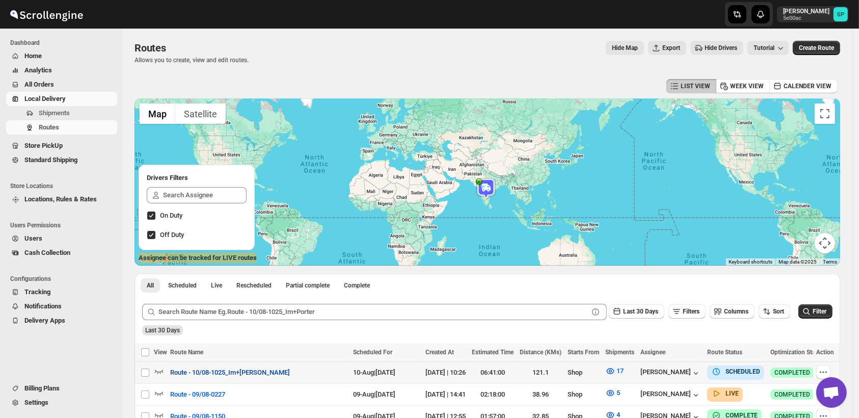
click at [243, 371] on span "Route - 10/08-1025_Im+[PERSON_NAME]" at bounding box center [230, 372] width 120 height 10
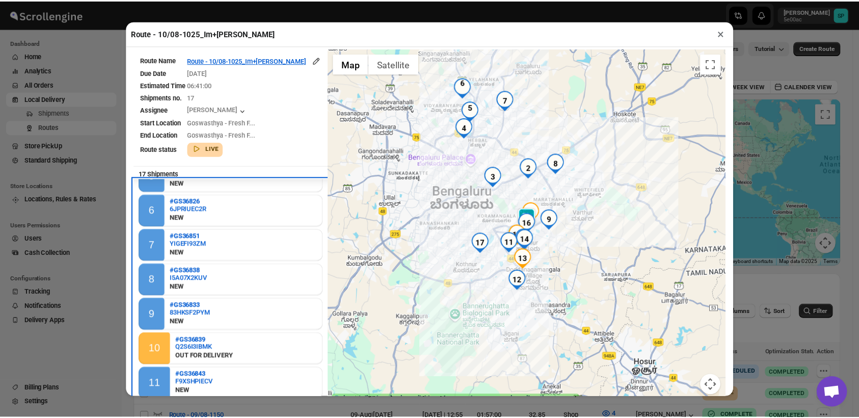
scroll to position [164, 0]
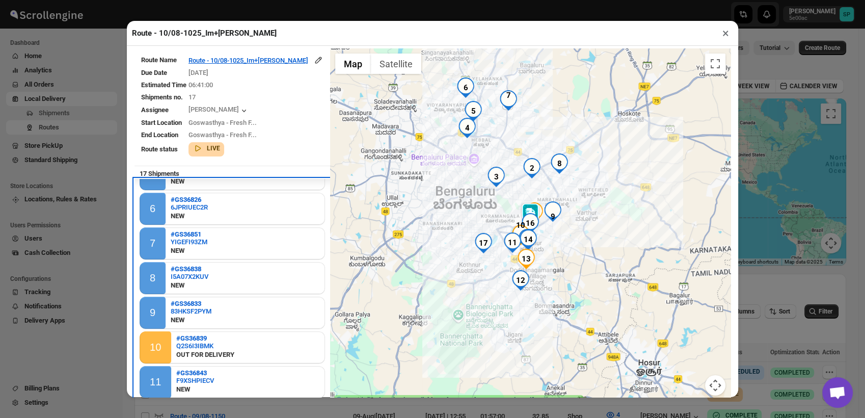
click at [214, 304] on div "9 #GS36833 83HKSF2PYM NEW" at bounding box center [232, 312] width 185 height 32
click at [723, 39] on button "×" at bounding box center [725, 33] width 15 height 14
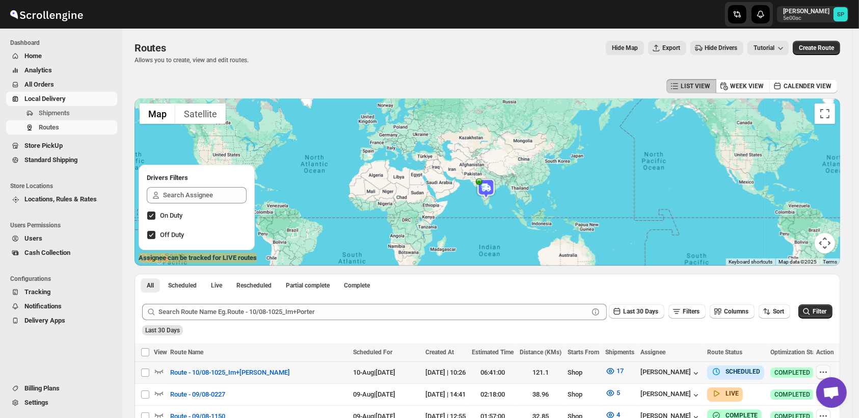
click at [827, 373] on icon "button" at bounding box center [823, 372] width 10 height 10
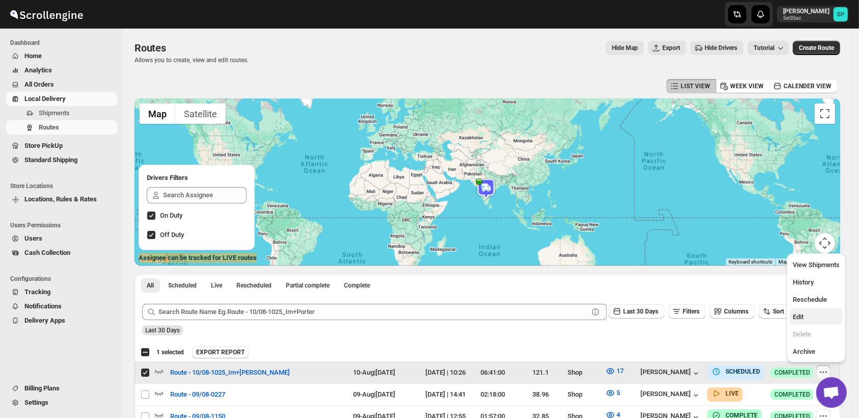
click at [805, 309] on button "Edit" at bounding box center [815, 316] width 53 height 16
checkbox input "false"
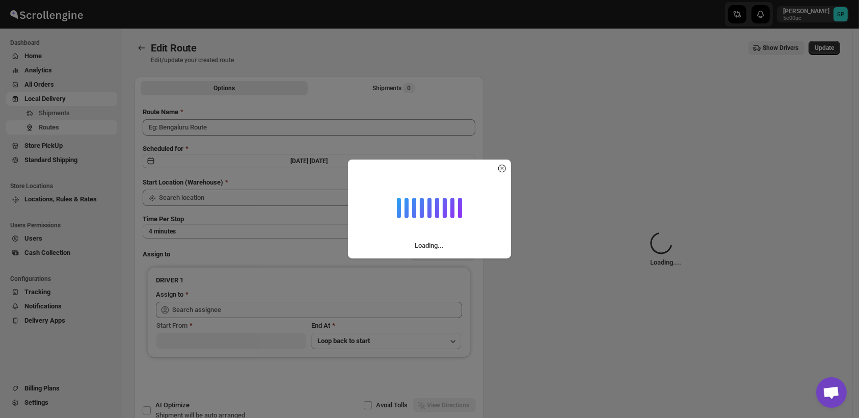
type input "Route - 10/08-1025_Im+[PERSON_NAME]"
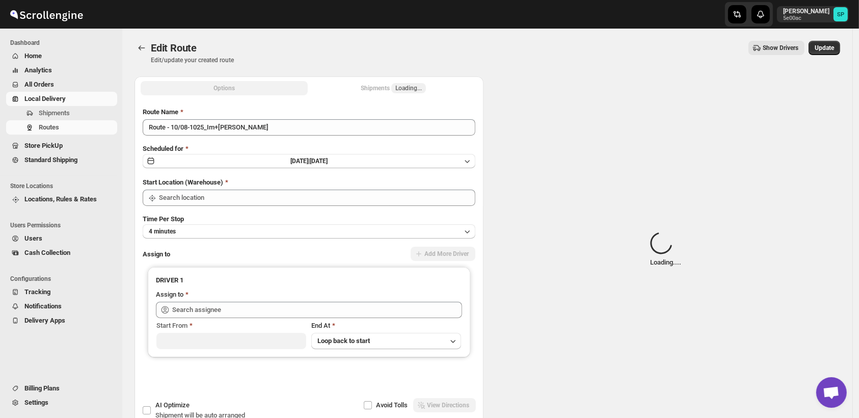
type input "Shop"
type input "[PERSON_NAME] ([EMAIL_ADDRESS][DOMAIN_NAME])"
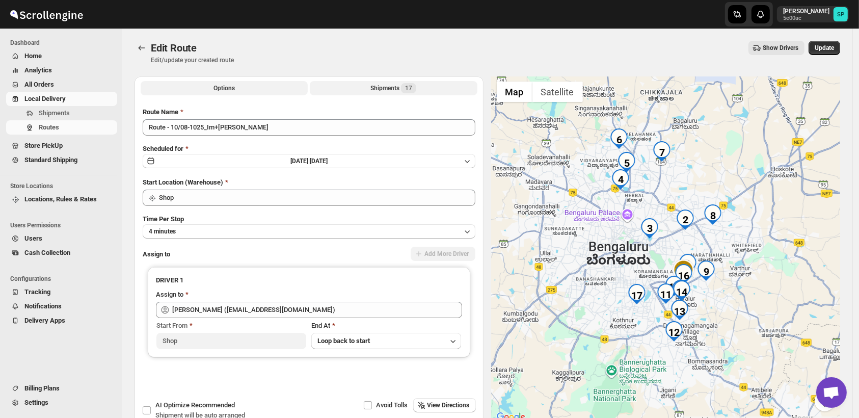
click at [408, 82] on button "Shipments 17" at bounding box center [393, 88] width 167 height 14
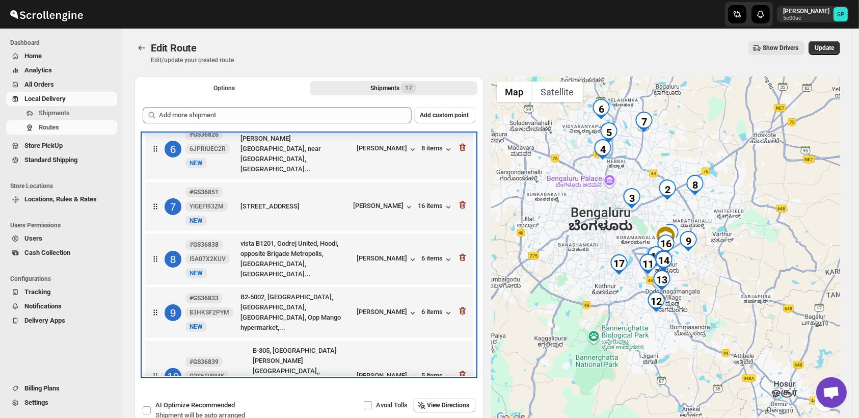
scroll to position [289, 0]
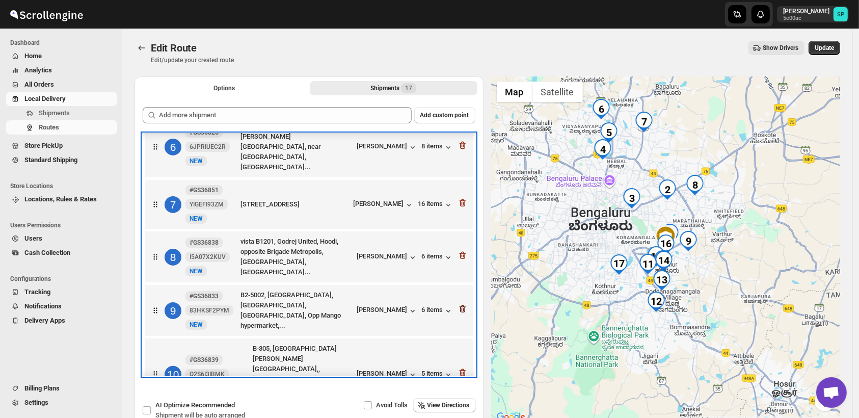
click at [461, 305] on icon "button" at bounding box center [462, 309] width 7 height 8
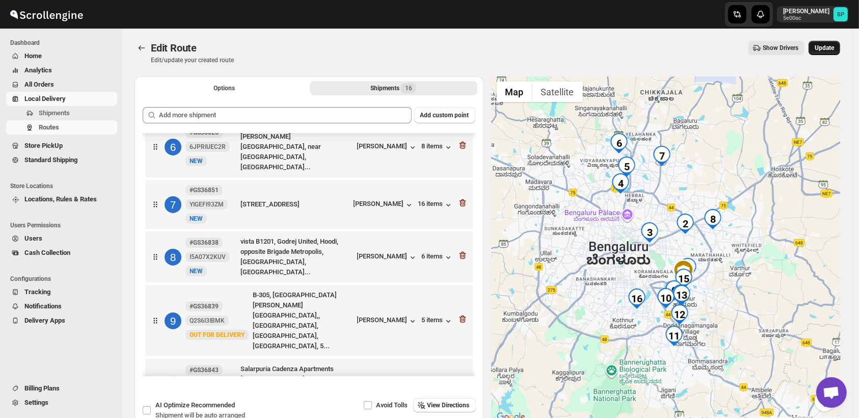
click at [828, 46] on span "Update" at bounding box center [823, 48] width 19 height 8
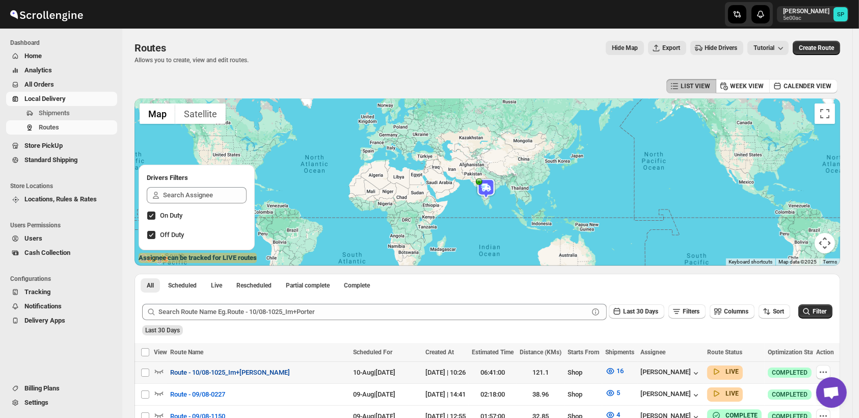
click at [213, 373] on span "Route - 10/08-1025_Im+[PERSON_NAME]" at bounding box center [230, 372] width 120 height 10
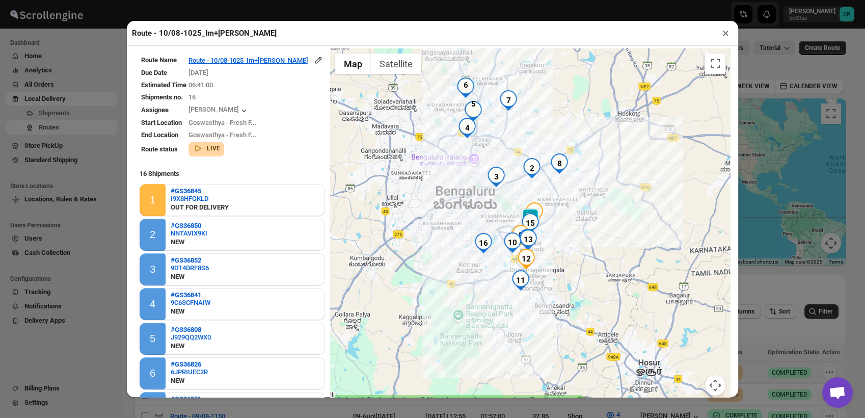
click at [725, 36] on button "×" at bounding box center [725, 33] width 15 height 14
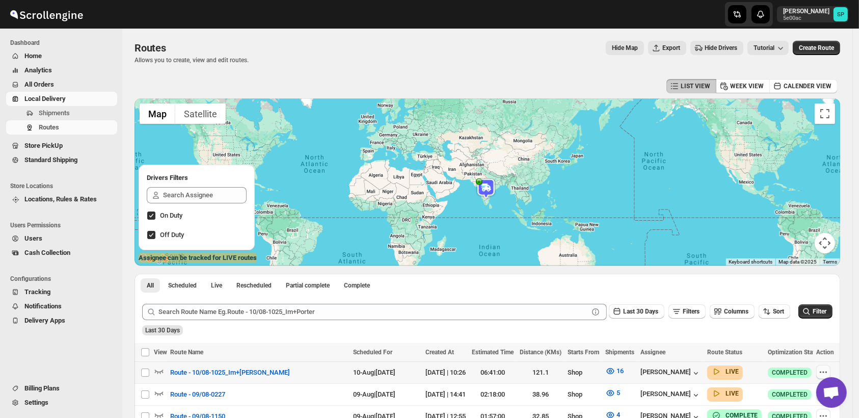
click at [827, 369] on icon "button" at bounding box center [823, 372] width 10 height 10
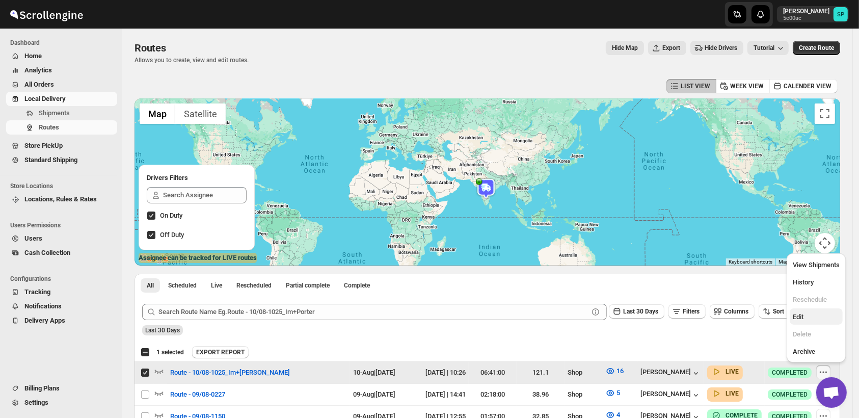
click at [817, 323] on button "Edit" at bounding box center [815, 316] width 53 height 16
checkbox input "false"
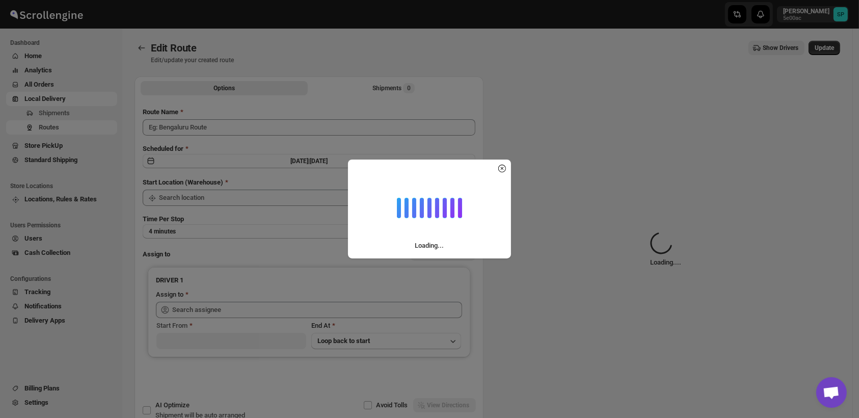
type input "Route - 10/08-1025_Im+[PERSON_NAME]"
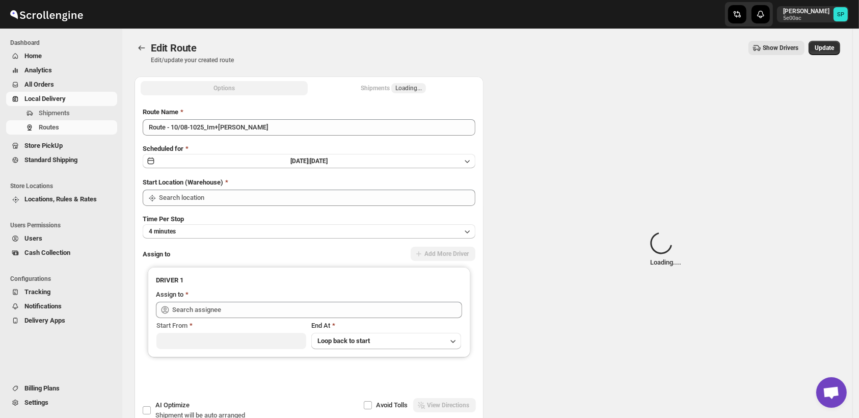
type input "Shop"
type input "[PERSON_NAME] ([EMAIL_ADDRESS][DOMAIN_NAME])"
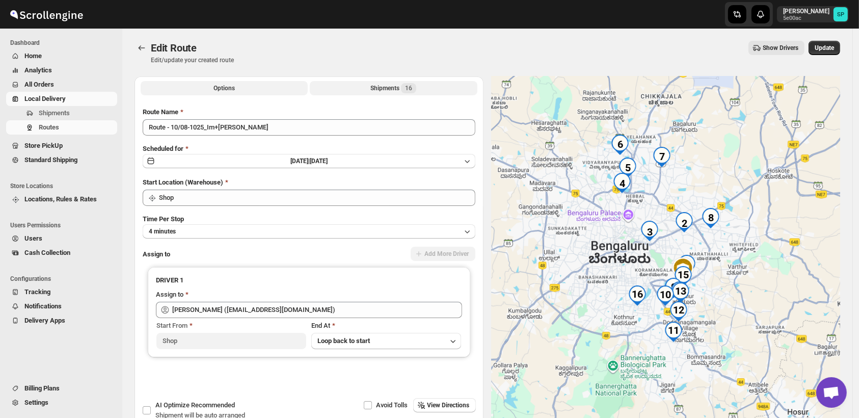
click at [398, 88] on div "Shipments 16" at bounding box center [393, 88] width 46 height 10
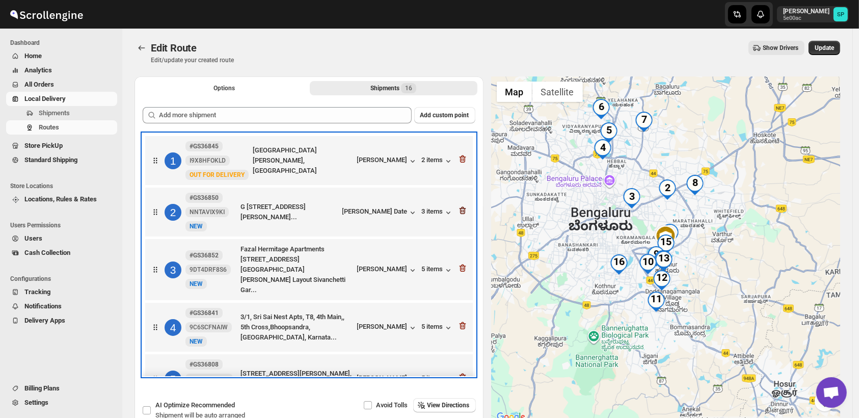
click at [458, 212] on icon "button" at bounding box center [462, 210] width 10 height 10
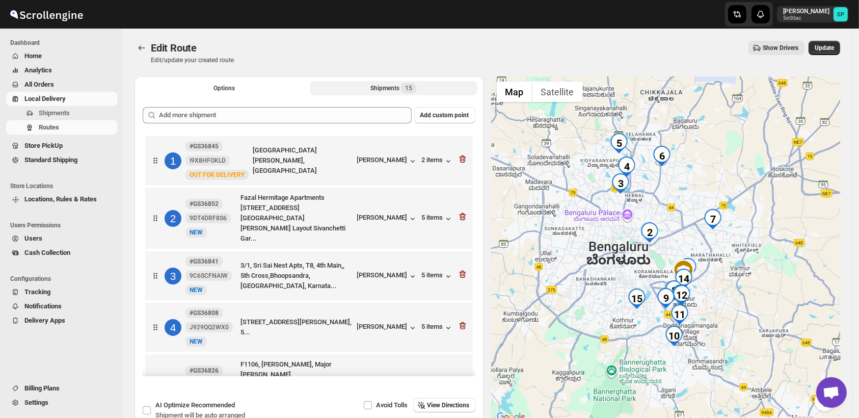
click at [458, 212] on icon "button" at bounding box center [462, 216] width 10 height 10
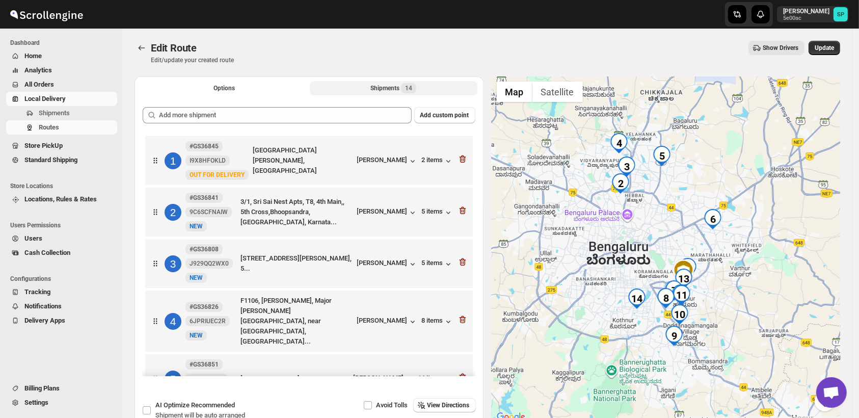
click at [458, 212] on icon "button" at bounding box center [462, 210] width 10 height 10
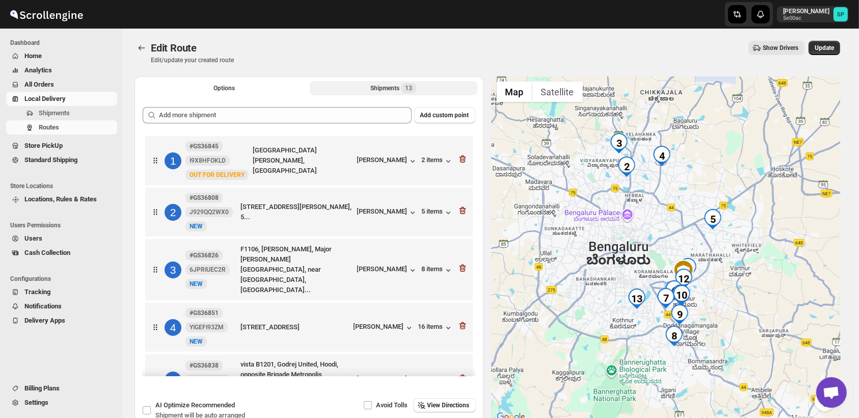
click at [458, 212] on icon "button" at bounding box center [462, 210] width 10 height 10
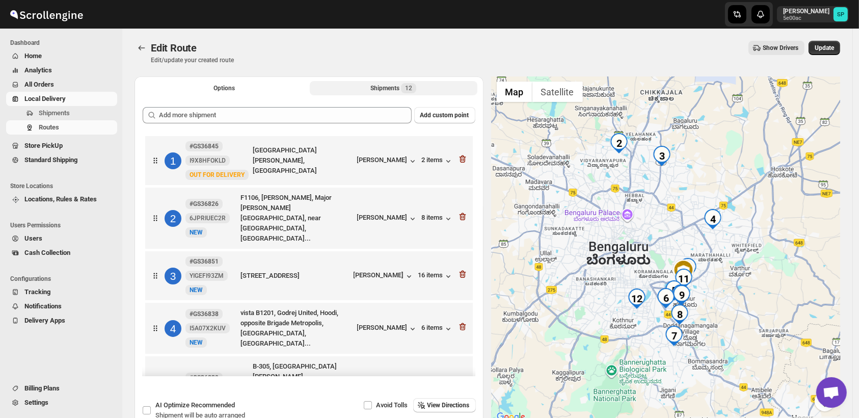
click at [458, 212] on icon "button" at bounding box center [462, 216] width 10 height 10
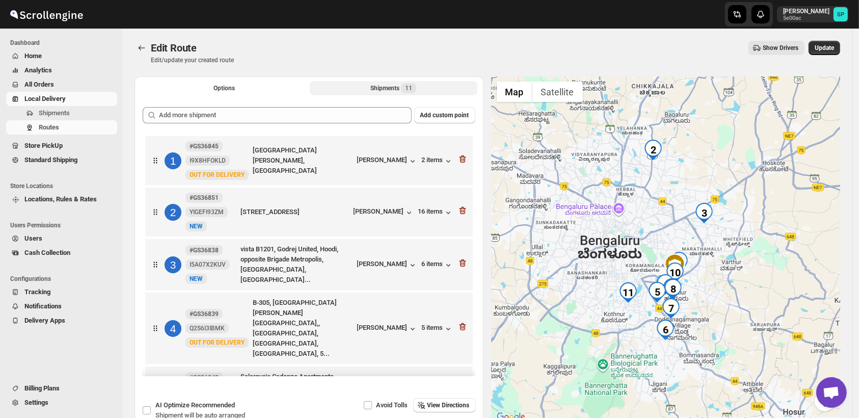
click at [458, 212] on icon "button" at bounding box center [462, 210] width 10 height 10
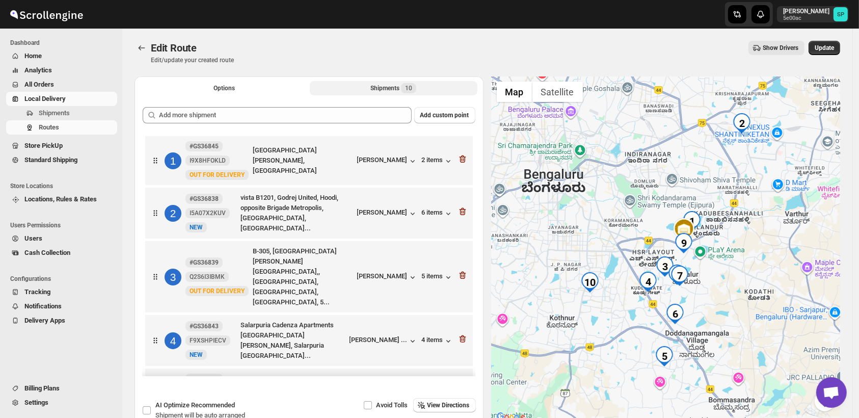
click at [458, 212] on icon "button" at bounding box center [462, 211] width 10 height 10
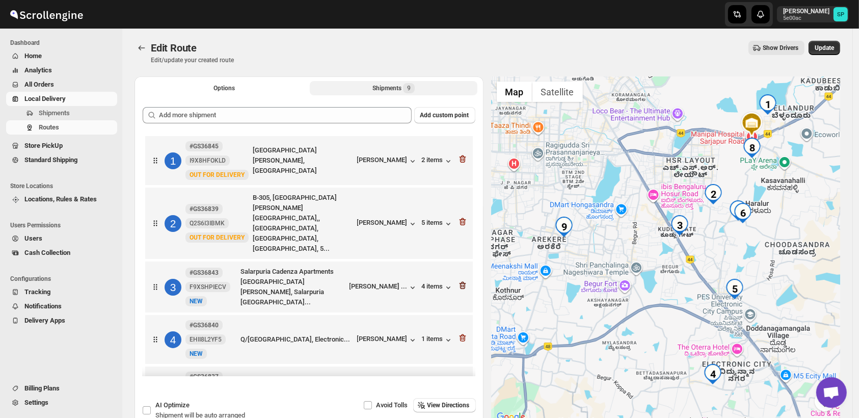
click at [462, 284] on icon "button" at bounding box center [462, 285] width 1 height 3
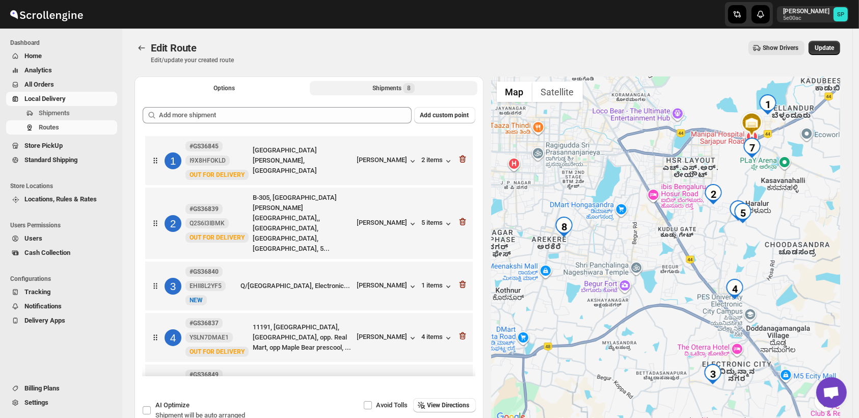
click at [462, 283] on icon "button" at bounding box center [462, 284] width 1 height 3
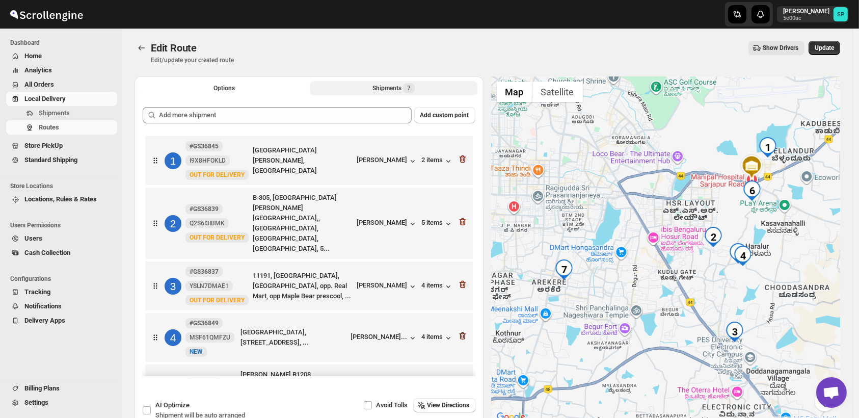
click at [459, 332] on icon "button" at bounding box center [462, 336] width 7 height 8
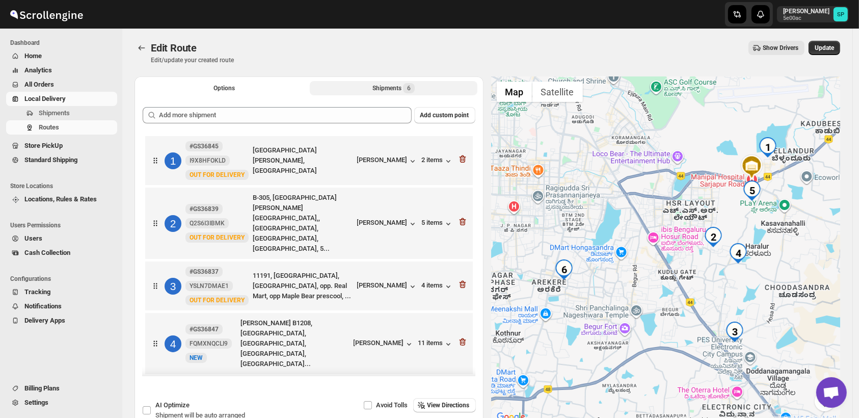
click at [459, 338] on icon "button" at bounding box center [462, 342] width 7 height 8
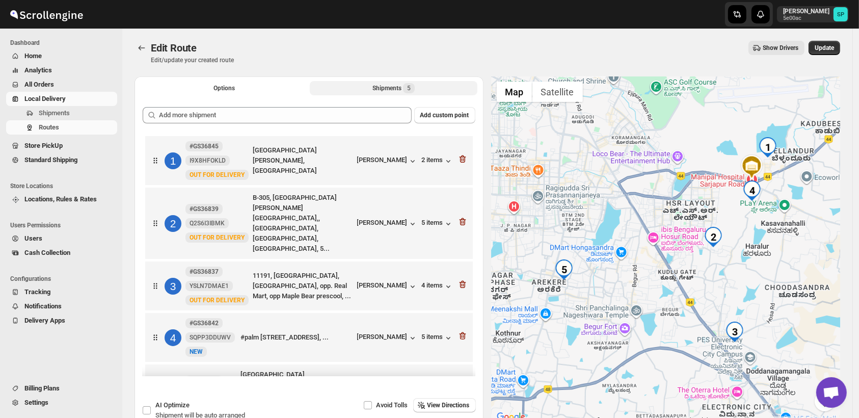
click at [459, 332] on icon "button" at bounding box center [462, 336] width 7 height 8
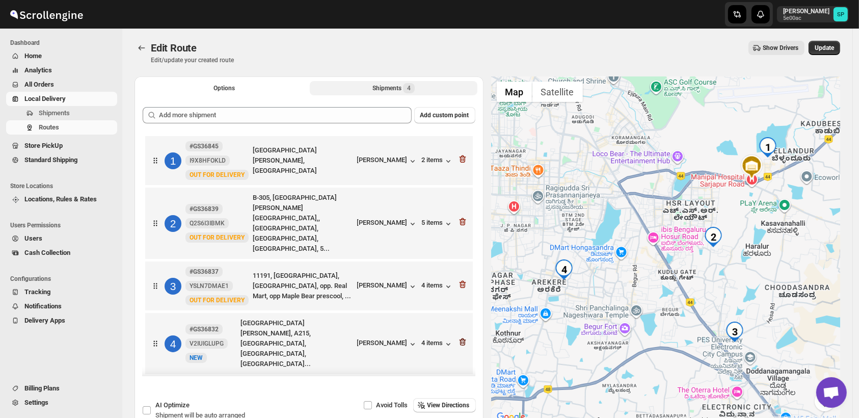
click at [463, 337] on icon "button" at bounding box center [462, 342] width 10 height 10
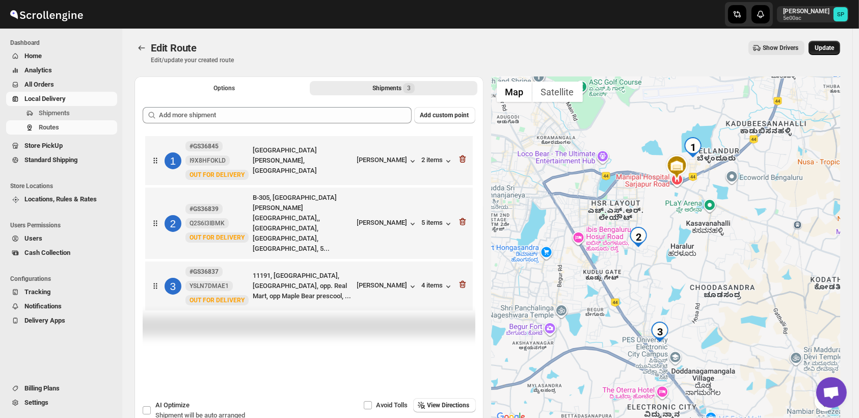
click at [827, 52] on button "Update" at bounding box center [824, 48] width 32 height 14
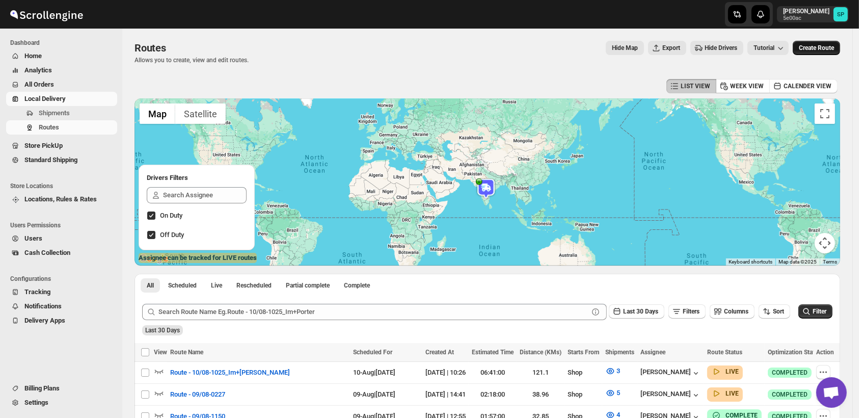
click at [831, 44] on span "Create Route" at bounding box center [815, 48] width 35 height 8
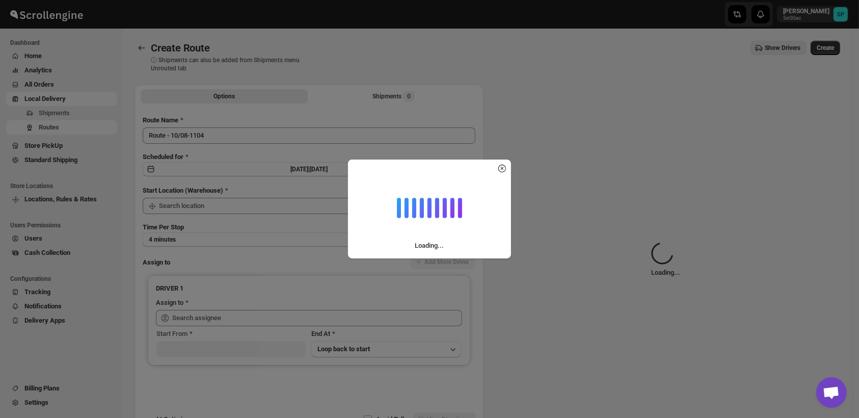
type input "Shop"
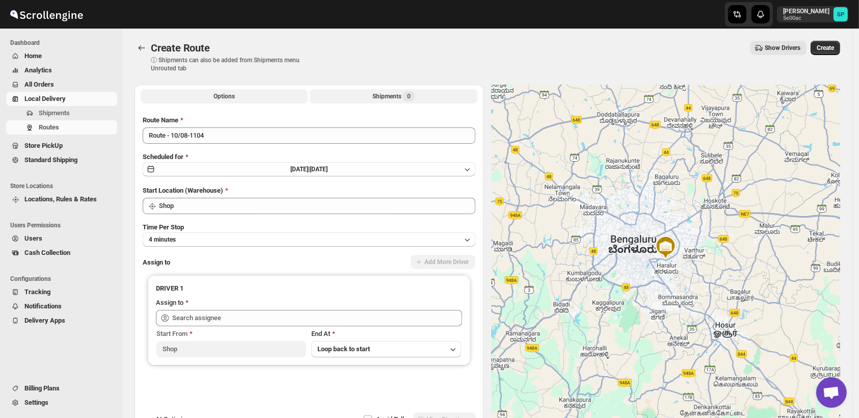
click at [370, 101] on button "Shipments 0" at bounding box center [393, 96] width 167 height 14
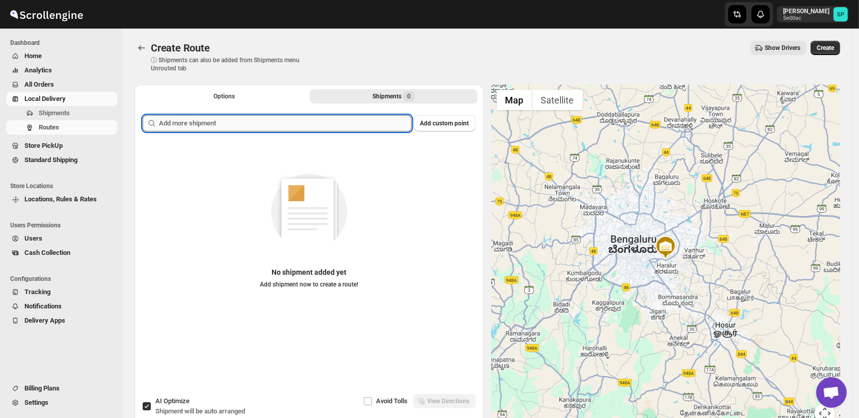
click at [334, 123] on input "text" at bounding box center [285, 123] width 253 height 16
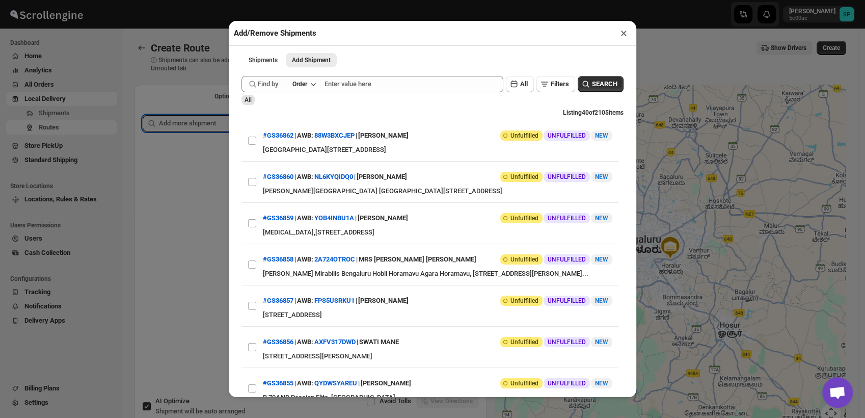
click at [625, 34] on button "×" at bounding box center [623, 33] width 15 height 14
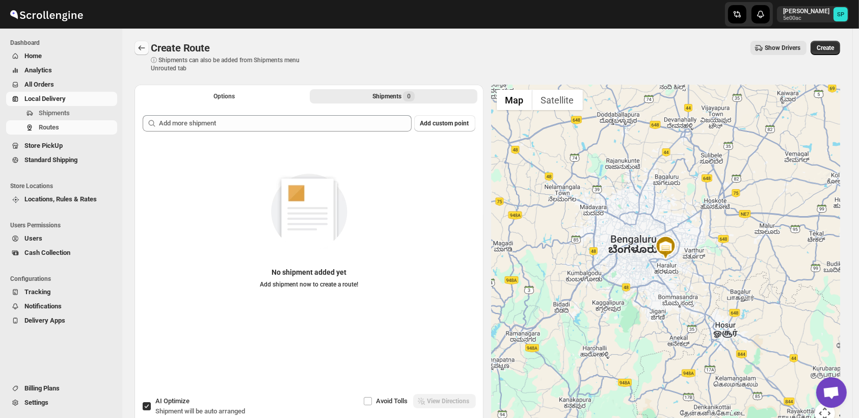
click at [143, 48] on icon "Routes" at bounding box center [142, 47] width 7 height 5
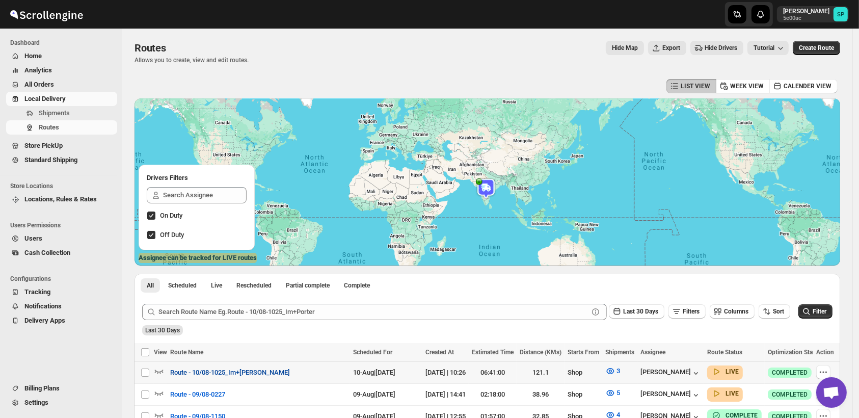
click at [191, 374] on span "Route - 10/08-1025_Im+[PERSON_NAME]" at bounding box center [230, 372] width 120 height 10
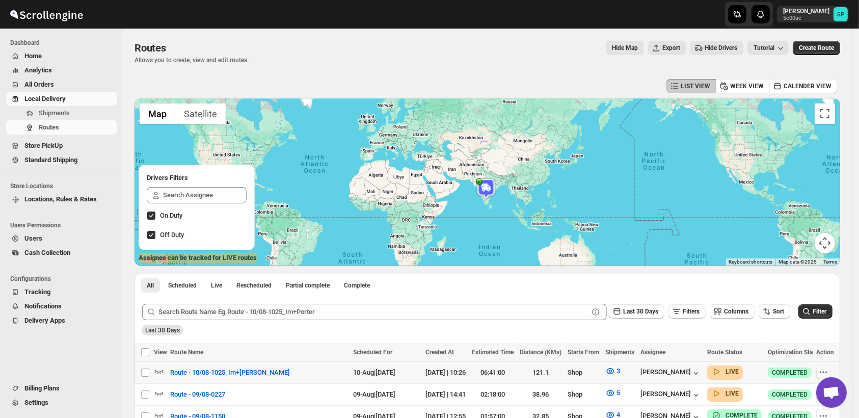
click at [824, 367] on icon "button" at bounding box center [823, 372] width 10 height 10
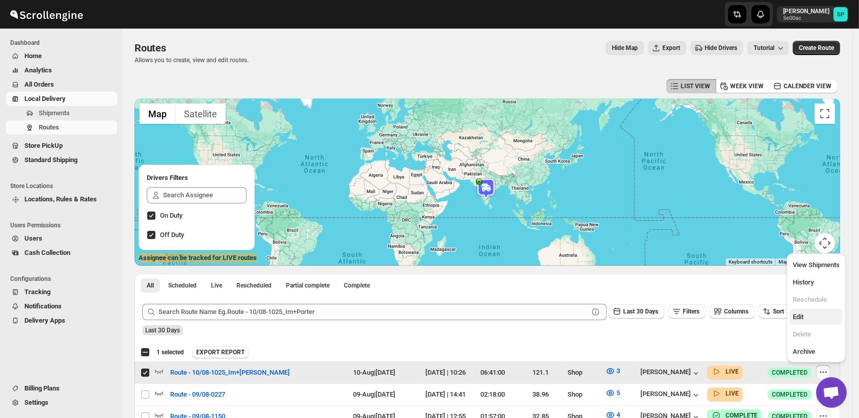
click at [798, 309] on button "Edit" at bounding box center [815, 316] width 53 height 16
checkbox input "false"
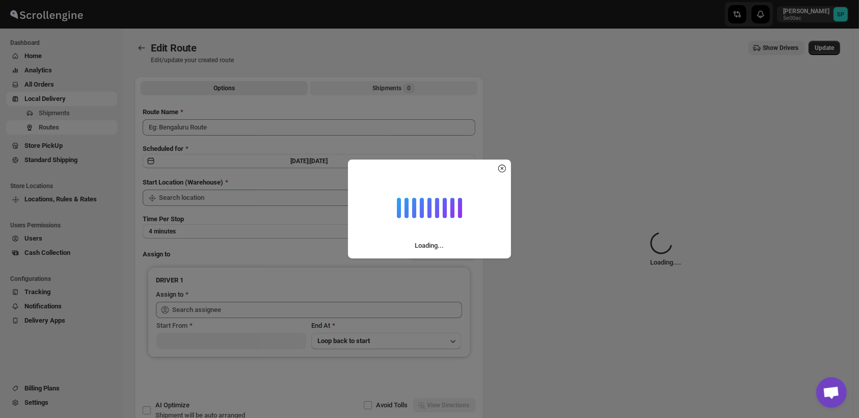
type input "Route - 10/08-1025_Im+[PERSON_NAME]"
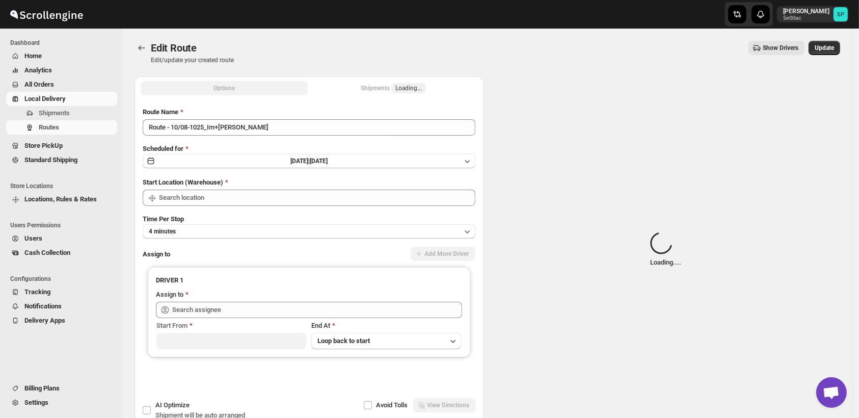
type input "Shop"
click at [382, 88] on div "Shipments Loading..." at bounding box center [393, 88] width 65 height 10
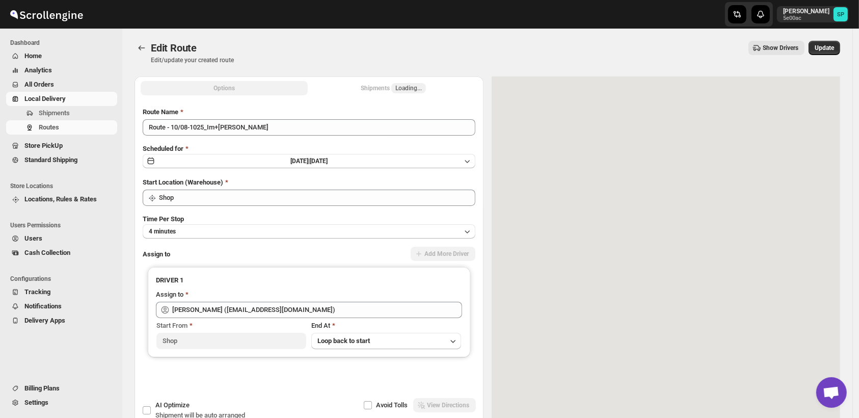
type input "[PERSON_NAME] ([EMAIL_ADDRESS][DOMAIN_NAME])"
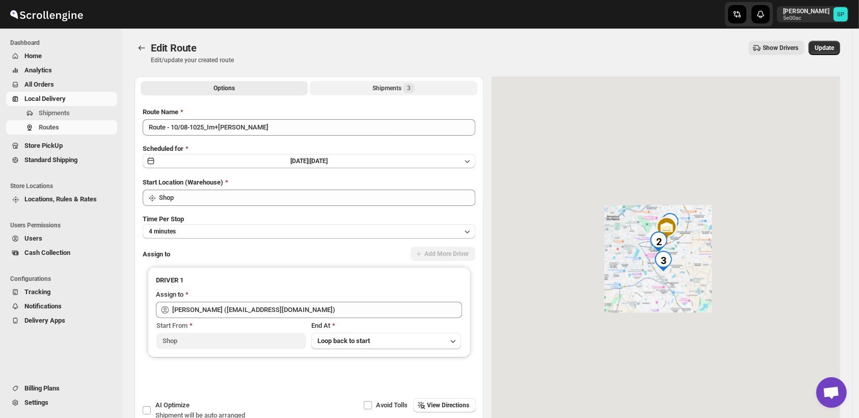
click at [382, 88] on div "Shipments 3" at bounding box center [393, 88] width 42 height 10
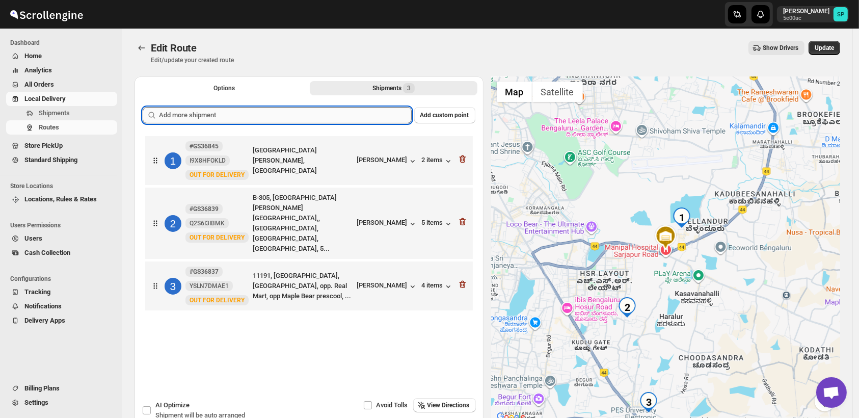
click at [326, 115] on input "text" at bounding box center [285, 115] width 253 height 16
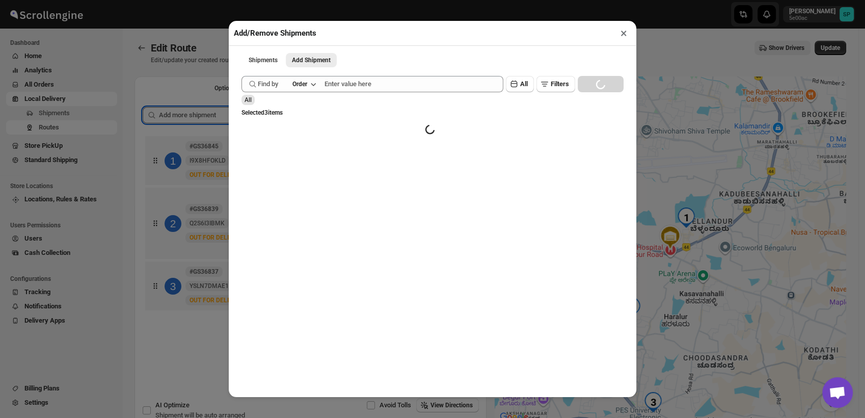
paste input "text"
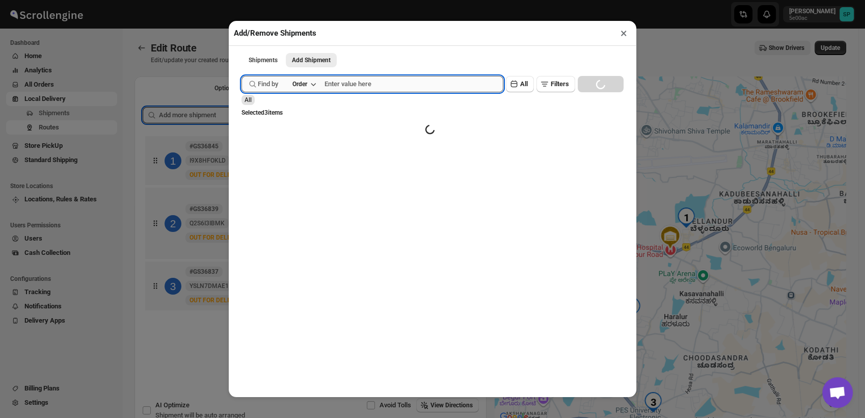
click at [391, 90] on input "text" at bounding box center [413, 84] width 179 height 16
paste input "36845"
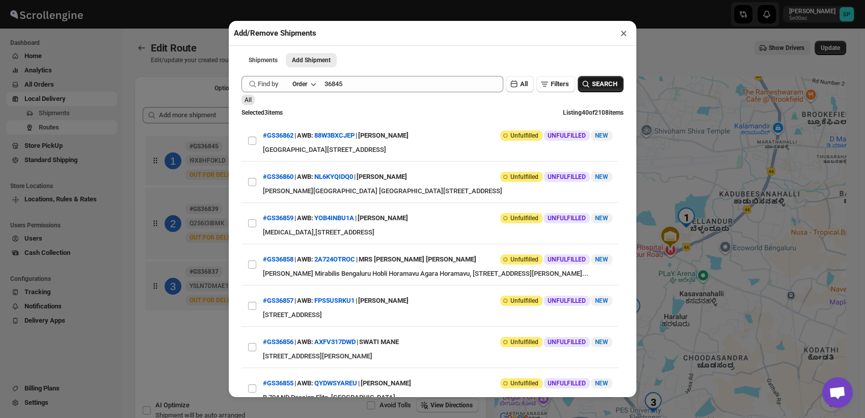
click at [581, 89] on icon "button" at bounding box center [586, 84] width 10 height 10
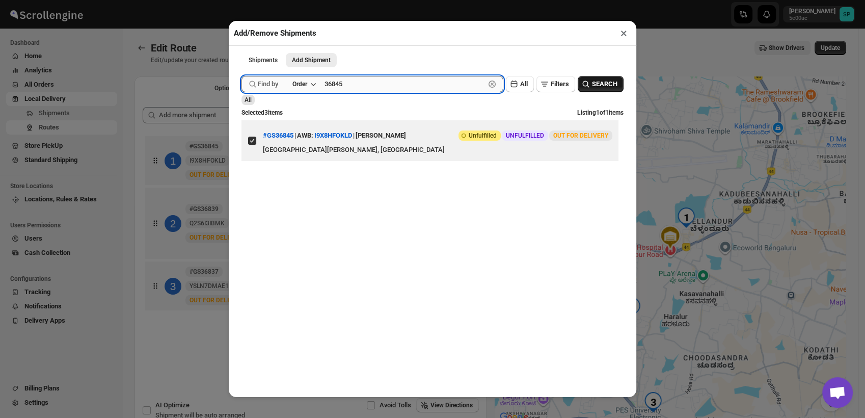
click at [365, 84] on input "36845" at bounding box center [404, 84] width 160 height 16
paste input "33"
type input "36833"
click at [595, 82] on span "SEARCH" at bounding box center [604, 84] width 25 height 10
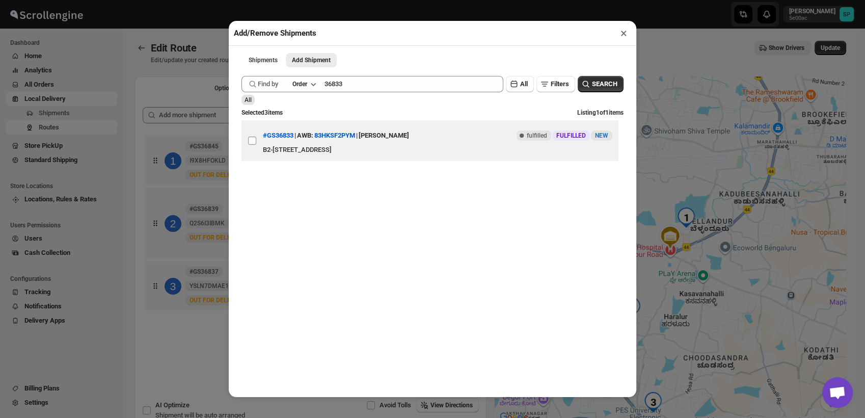
click at [253, 143] on input "View details for 6895ec6ef7cd3703b5a93128" at bounding box center [252, 140] width 8 height 8
checkbox input "true"
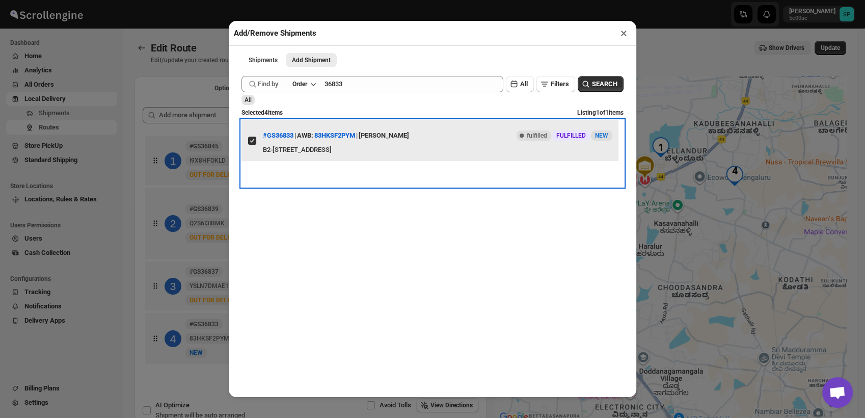
click at [247, 145] on span at bounding box center [251, 140] width 9 height 9
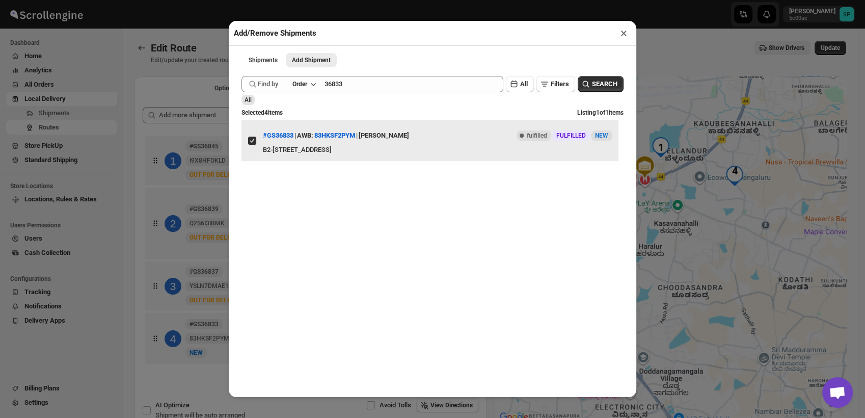
click at [248, 145] on input "View details for 6895ec6ef7cd3703b5a93128" at bounding box center [252, 140] width 8 height 8
checkbox input "false"
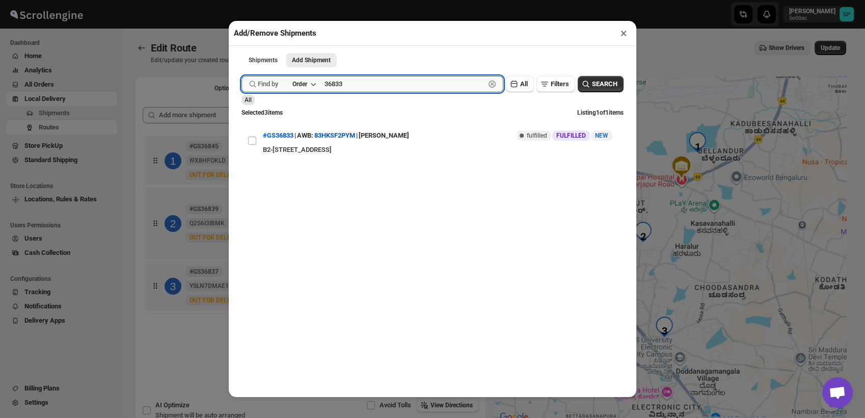
click at [344, 89] on input "36833" at bounding box center [404, 84] width 160 height 16
paste input "40"
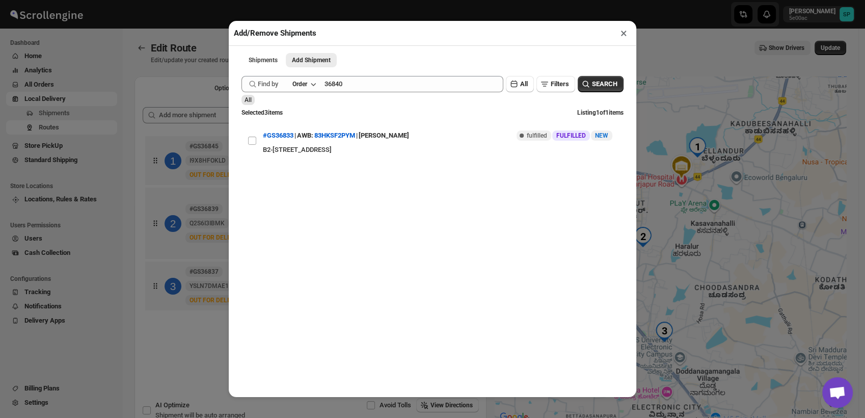
click at [581, 83] on icon "button" at bounding box center [586, 84] width 10 height 10
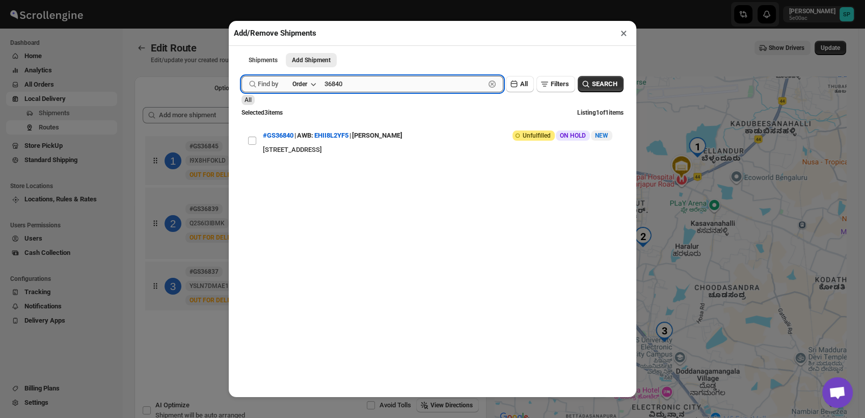
click at [368, 79] on input "36840" at bounding box center [404, 84] width 160 height 16
paste input "36837"
click at [371, 88] on input "3684036837" at bounding box center [404, 84] width 160 height 16
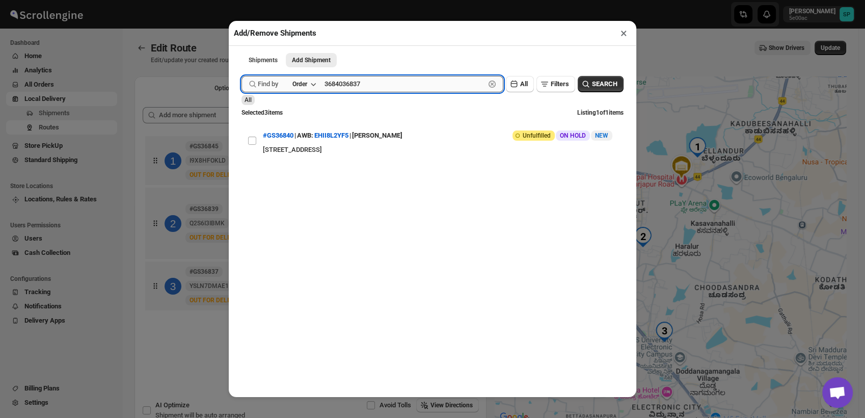
paste input "text"
click at [338, 90] on input "36837" at bounding box center [404, 84] width 160 height 16
paste input "49"
type input "36849"
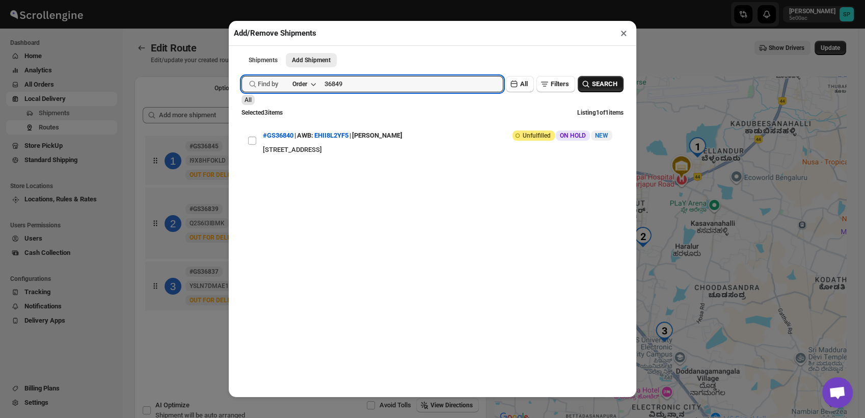
click at [598, 86] on span "SEARCH" at bounding box center [604, 84] width 25 height 10
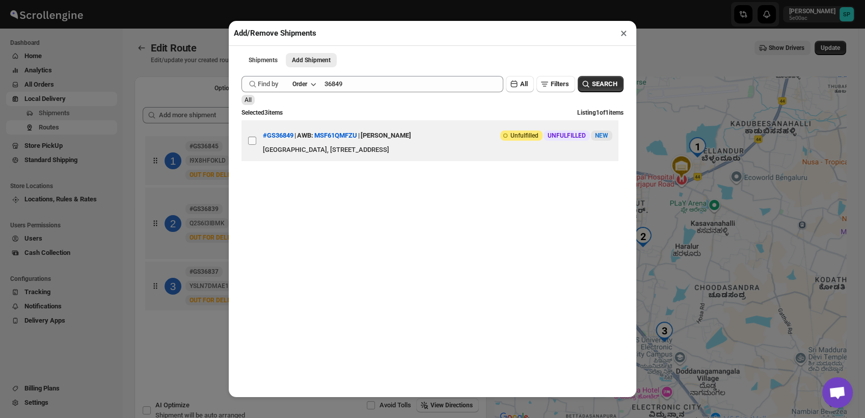
click at [248, 144] on input "View details for 6896fed4f7cd3703b5a957dd" at bounding box center [252, 140] width 8 height 8
checkbox input "true"
click at [621, 32] on button "×" at bounding box center [623, 33] width 15 height 14
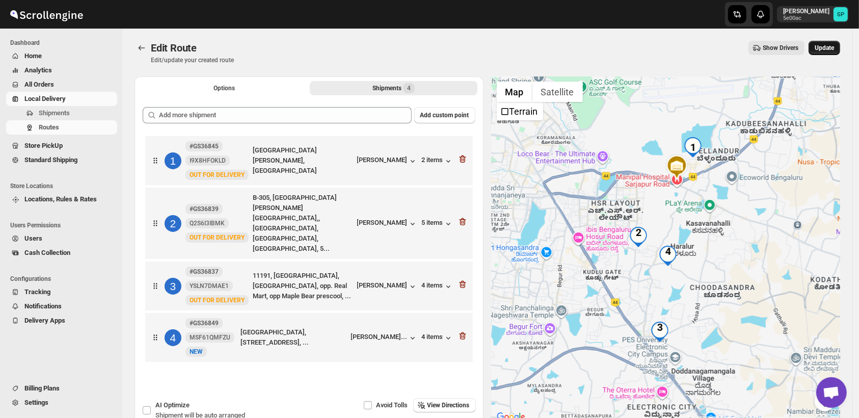
click at [825, 46] on span "Update" at bounding box center [823, 48] width 19 height 8
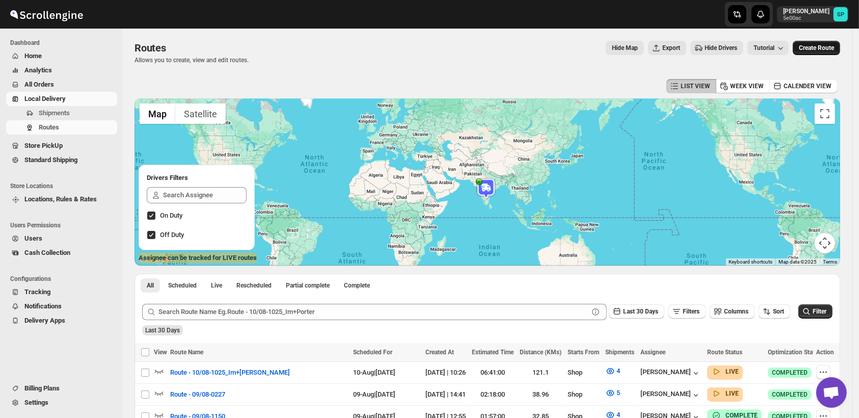
click at [820, 48] on span "Create Route" at bounding box center [815, 48] width 35 height 8
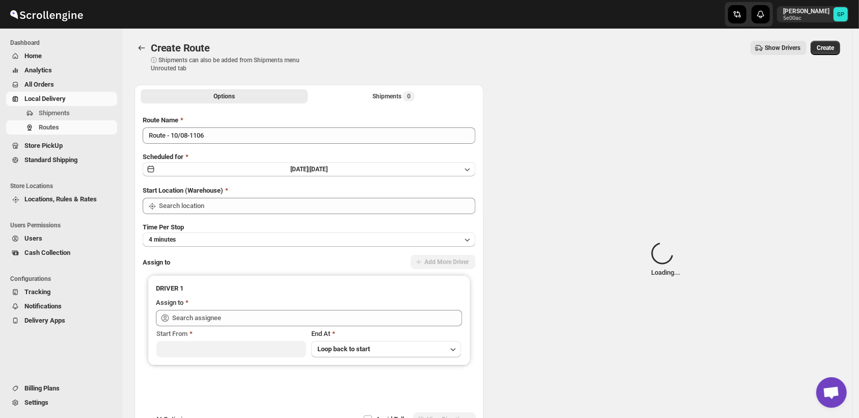
type input "Shop"
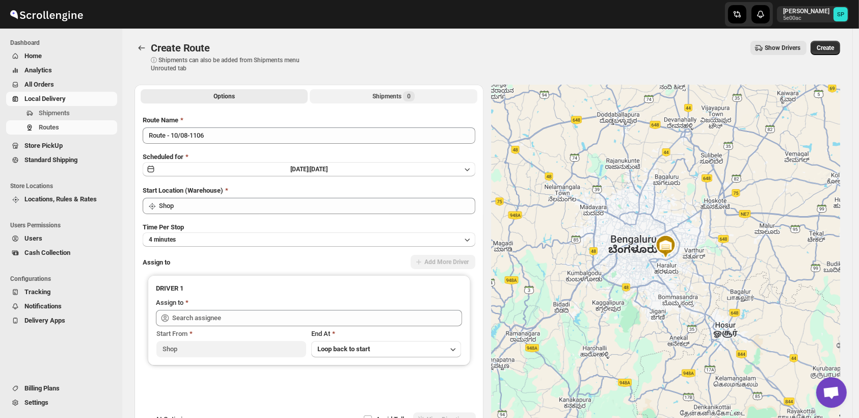
click at [391, 95] on div "Shipments 0" at bounding box center [393, 96] width 42 height 10
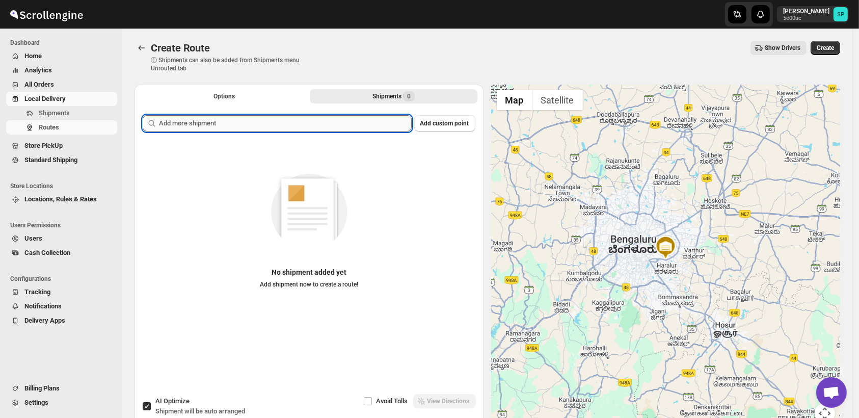
click at [284, 124] on input "text" at bounding box center [285, 123] width 253 height 16
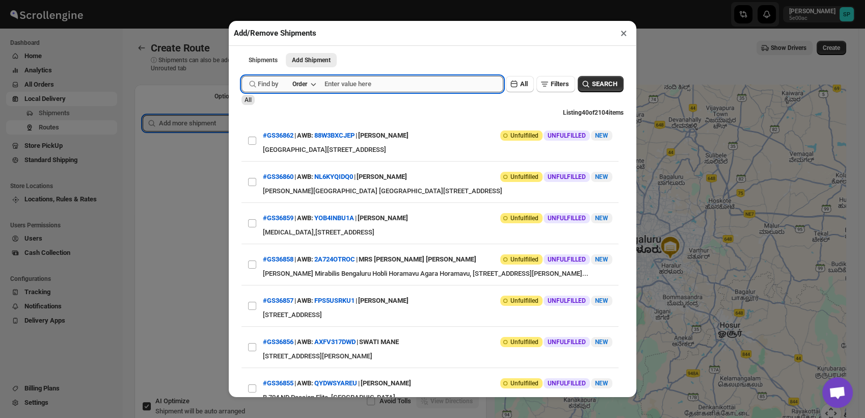
click at [336, 85] on input "text" at bounding box center [413, 84] width 179 height 16
paste input "36840"
type input "36840"
click at [592, 85] on span "SEARCH" at bounding box center [604, 84] width 25 height 10
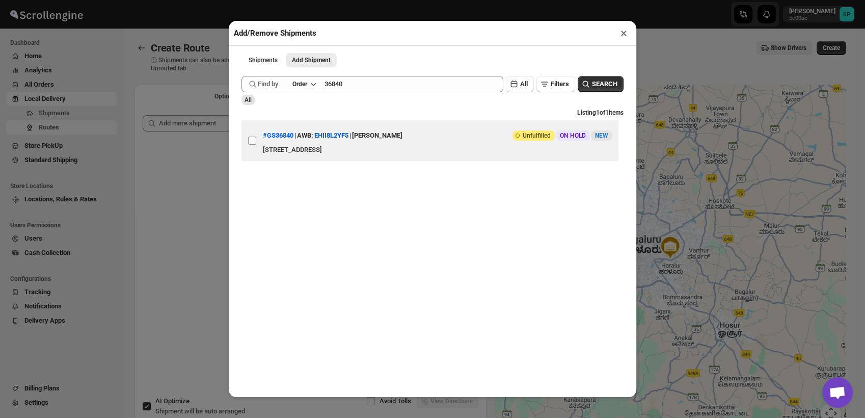
click at [254, 144] on input "View details for 6896ce60f7cd3703b5a95597" at bounding box center [252, 140] width 8 height 8
checkbox input "true"
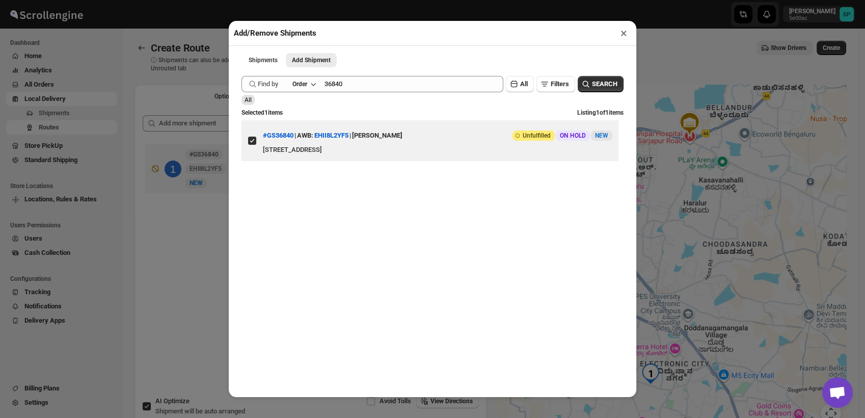
click at [620, 38] on button "×" at bounding box center [623, 33] width 15 height 14
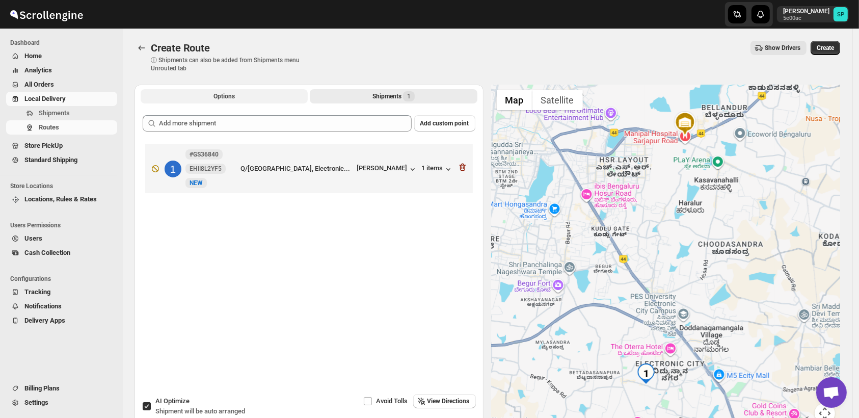
click at [242, 100] on button "Options" at bounding box center [224, 96] width 167 height 14
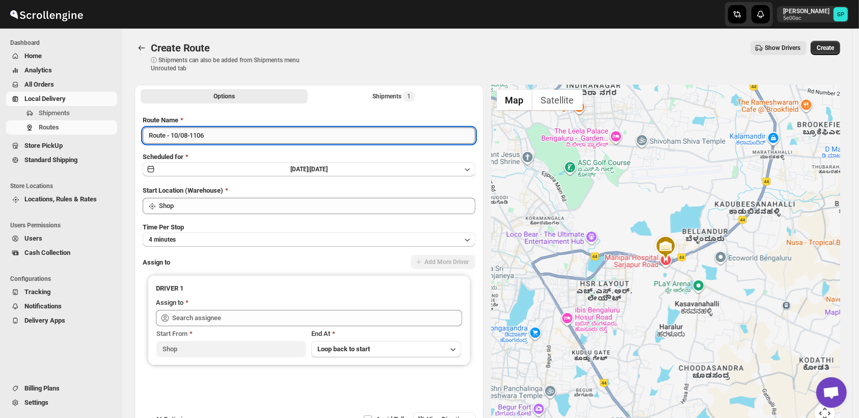
click at [258, 139] on input "Route - 10/08-1106" at bounding box center [309, 135] width 333 height 16
type input "Route - 10/08-1106_Porter +Ecity"
click at [831, 50] on span "Create" at bounding box center [824, 48] width 17 height 8
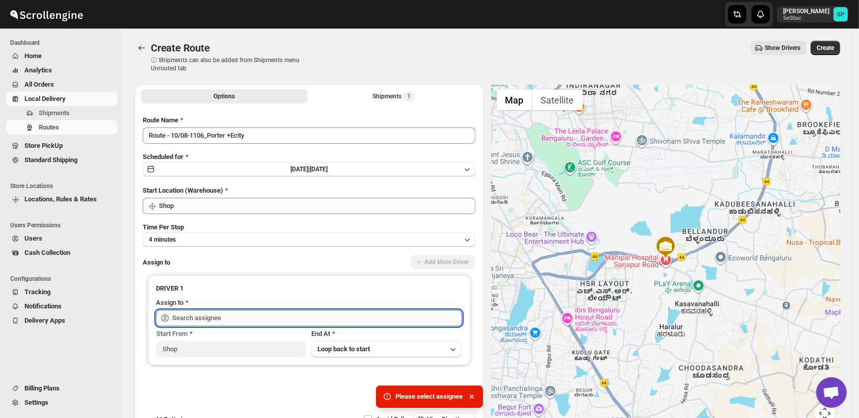
click at [355, 317] on input "text" at bounding box center [317, 318] width 290 height 16
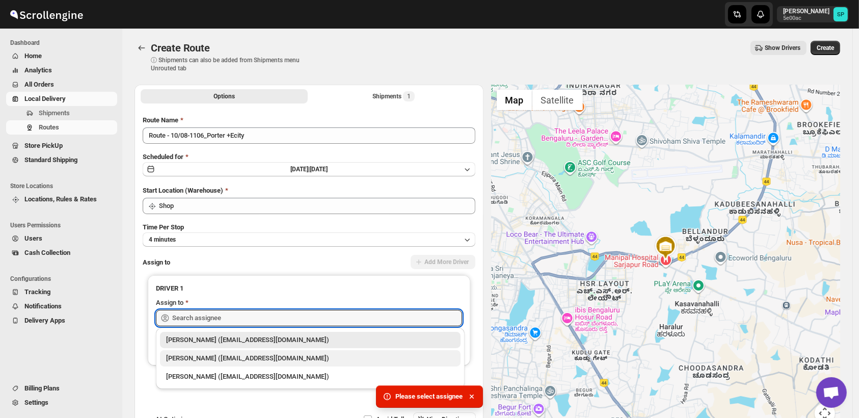
click at [271, 356] on div "[PERSON_NAME] ([EMAIL_ADDRESS][DOMAIN_NAME])" at bounding box center [310, 358] width 288 height 10
type input "[PERSON_NAME] ([EMAIL_ADDRESS][DOMAIN_NAME])"
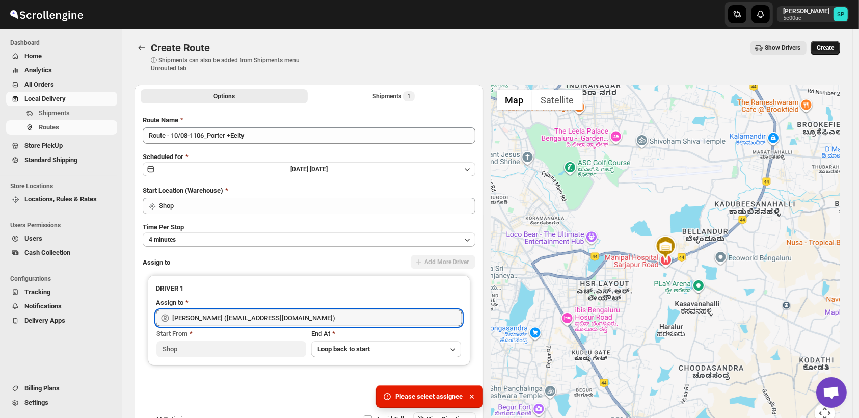
click at [829, 44] on span "Create" at bounding box center [824, 48] width 17 height 8
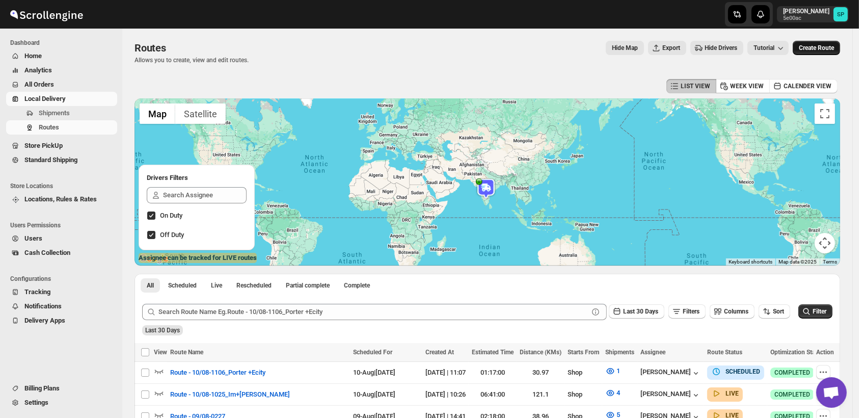
click at [821, 43] on button "Create Route" at bounding box center [815, 48] width 47 height 14
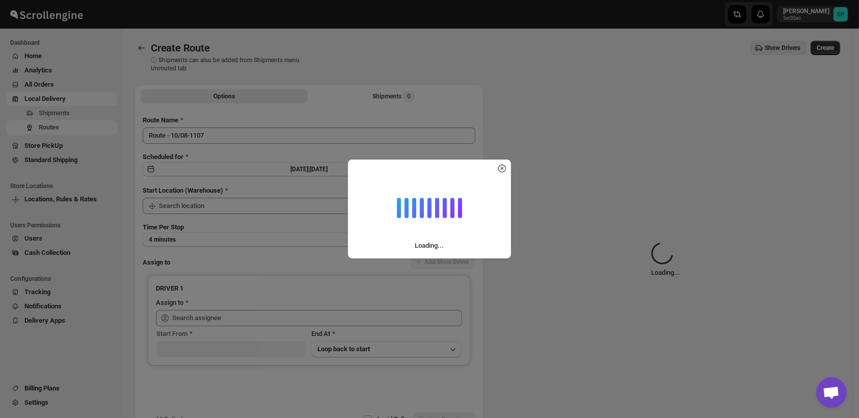
type input "Shop"
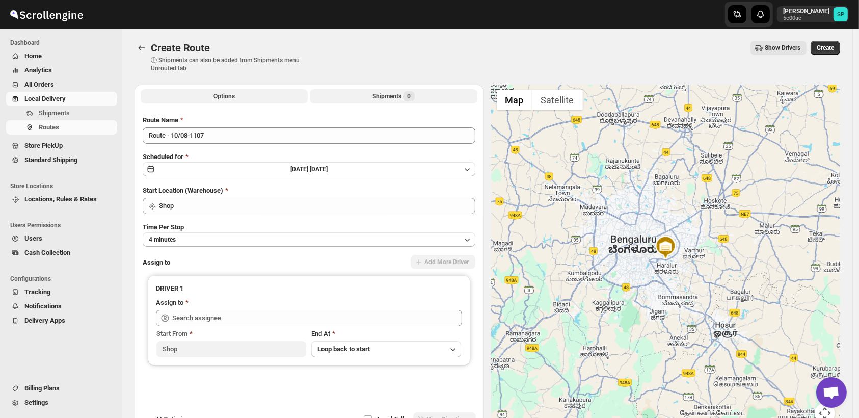
click at [421, 96] on button "Shipments 0" at bounding box center [393, 96] width 167 height 14
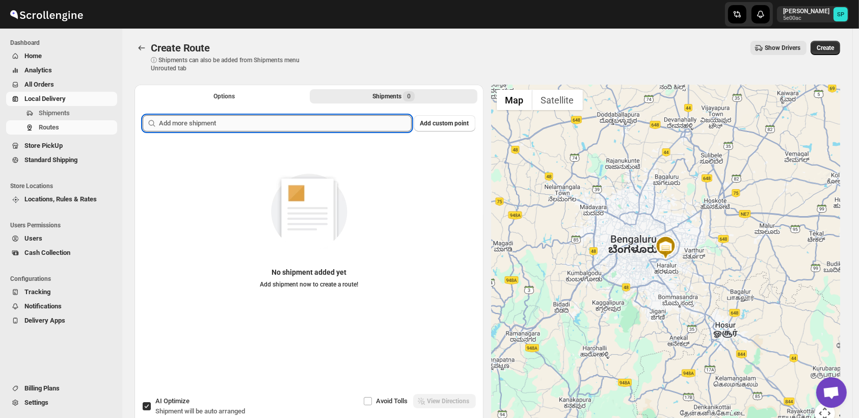
click at [281, 125] on input "text" at bounding box center [285, 123] width 253 height 16
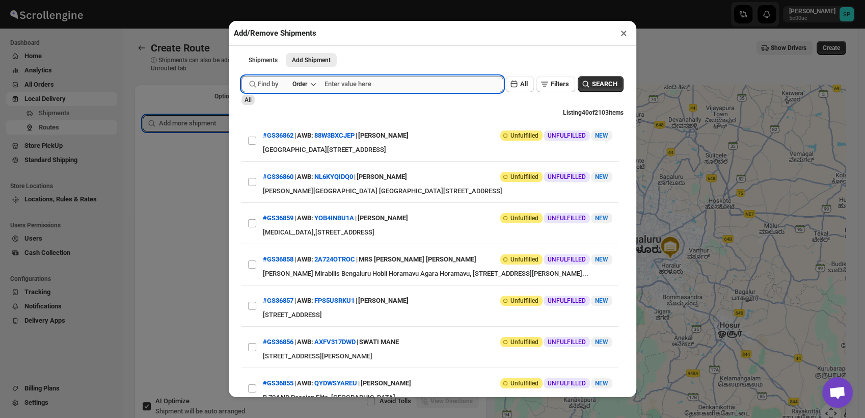
click at [360, 79] on input "text" at bounding box center [413, 84] width 179 height 16
paste input "36832"
type input "36832"
click at [582, 89] on icon "button" at bounding box center [586, 84] width 10 height 10
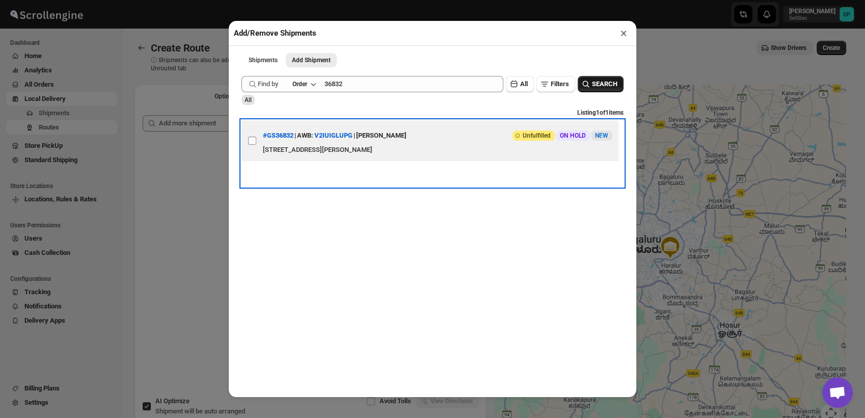
click at [244, 137] on label "View details for 6895da94f7cd3703b5a92ff8" at bounding box center [251, 140] width 21 height 41
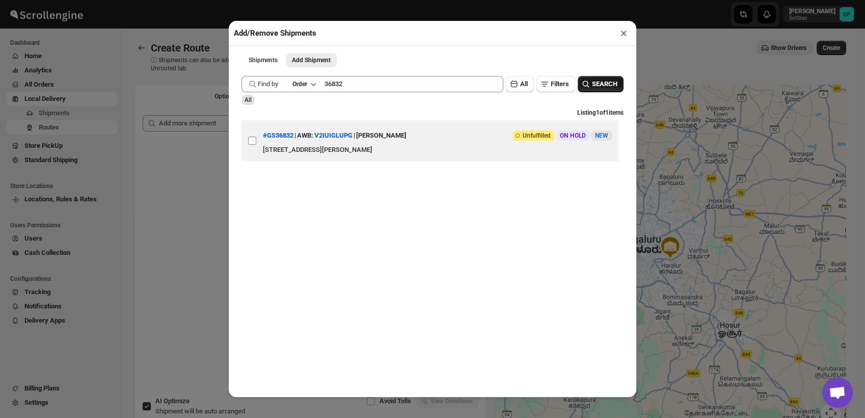
click at [248, 137] on input "View details for 6895da94f7cd3703b5a92ff8" at bounding box center [252, 140] width 8 height 8
checkbox input "true"
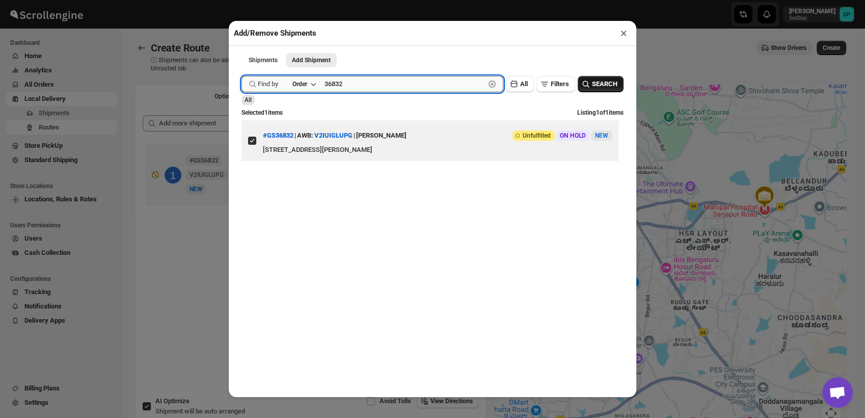
click at [362, 84] on input "36832" at bounding box center [404, 84] width 160 height 16
paste input "36842"
click at [350, 87] on input "3683236842" at bounding box center [404, 84] width 160 height 16
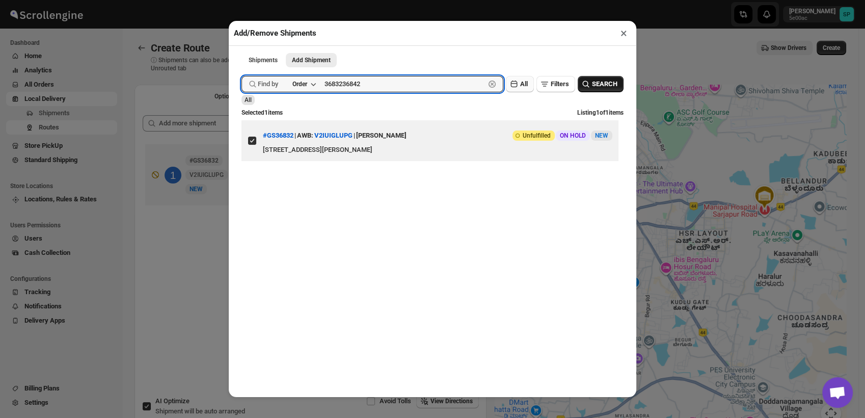
paste input "text"
type input "36842"
click at [592, 82] on span "SEARCH" at bounding box center [604, 84] width 25 height 10
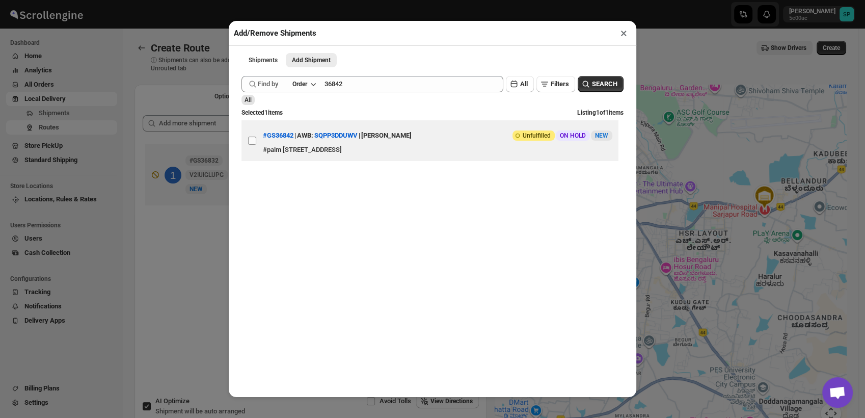
click at [254, 139] on input "View details for 6896d439f7cd3703b5a955e9" at bounding box center [252, 140] width 8 height 8
checkbox input "true"
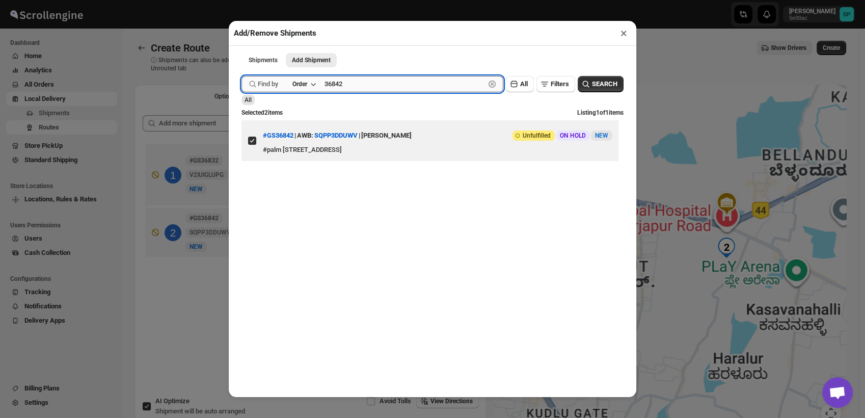
click at [349, 89] on input "36842" at bounding box center [404, 84] width 160 height 16
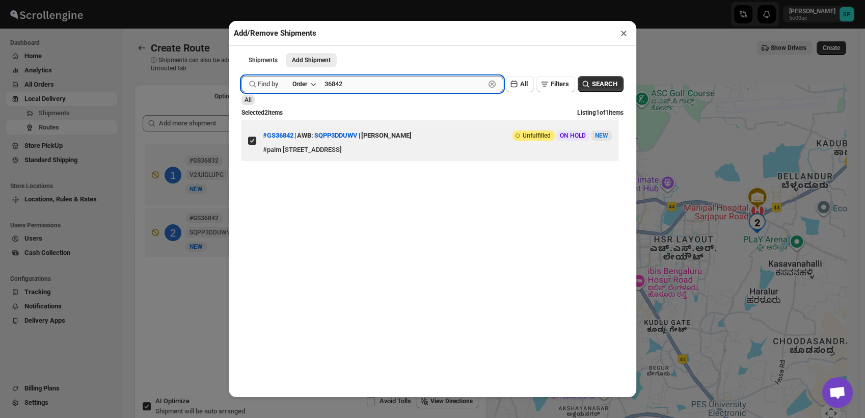
click at [349, 89] on input "36842" at bounding box center [404, 84] width 160 height 16
paste input "7"
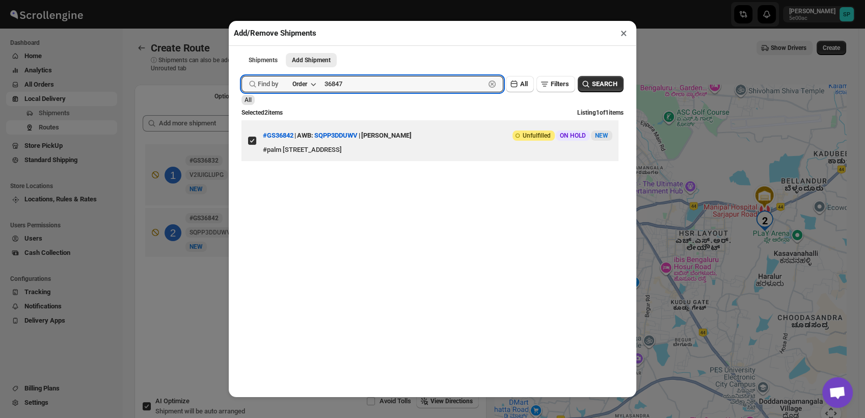
type input "36847"
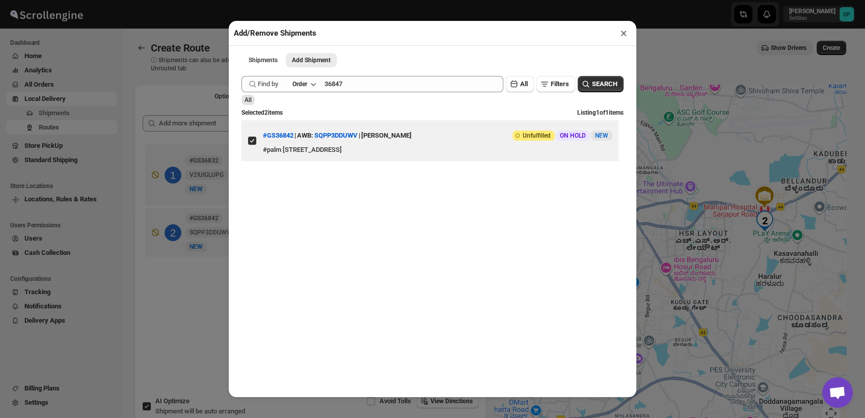
click at [590, 75] on div "Submit Find by Order 36847 Clear All Filters SEARCH All Selected 2 items Listin…" at bounding box center [432, 129] width 382 height 116
click at [581, 85] on icon "button" at bounding box center [586, 84] width 10 height 10
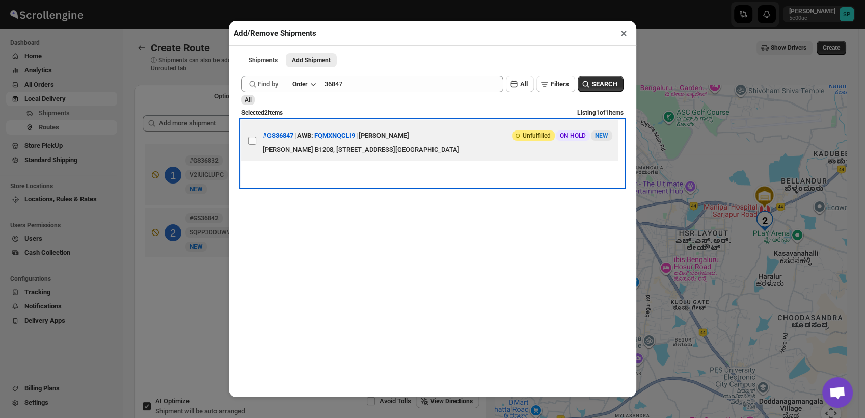
click at [247, 145] on span at bounding box center [251, 140] width 9 height 9
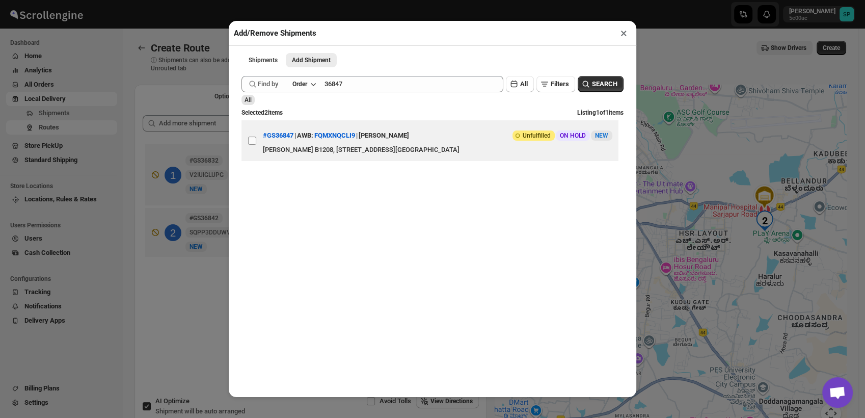
click at [248, 145] on input "View details for 6896eeb5f7cd3703b5a9573c" at bounding box center [252, 140] width 8 height 8
checkbox input "true"
click at [326, 86] on div "Find by Order 36847 Clear" at bounding box center [372, 84] width 262 height 16
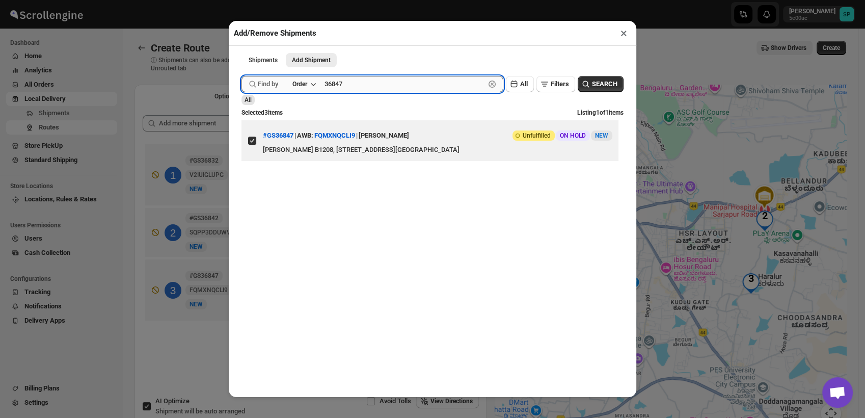
paste input "36843"
click at [352, 88] on input "3684736843" at bounding box center [404, 84] width 160 height 16
paste input "text"
type input "36843"
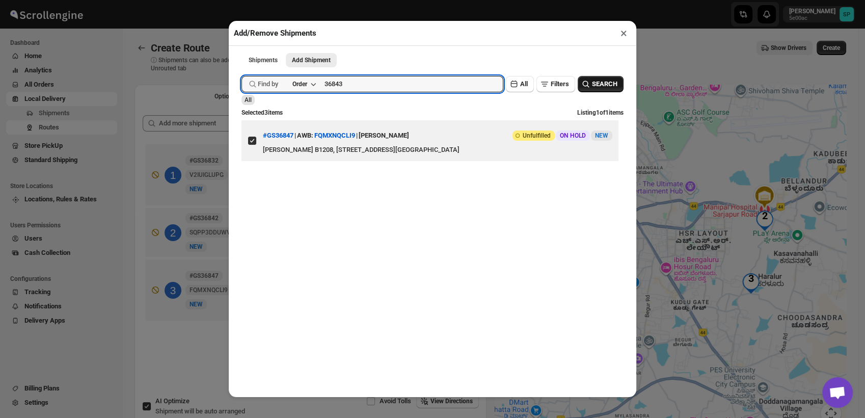
click at [600, 87] on span "SEARCH" at bounding box center [604, 84] width 25 height 10
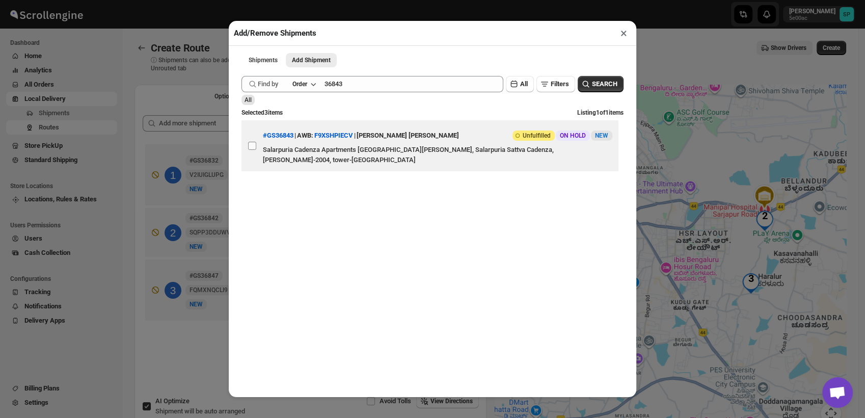
click at [252, 147] on input "View details for 6896d58af7cd3703b5a95600" at bounding box center [252, 146] width 8 height 8
checkbox input "true"
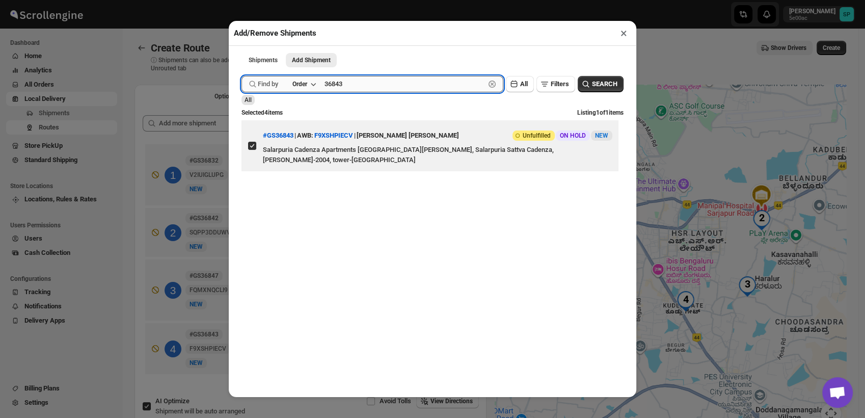
click at [349, 88] on input "36843" at bounding box center [404, 84] width 160 height 16
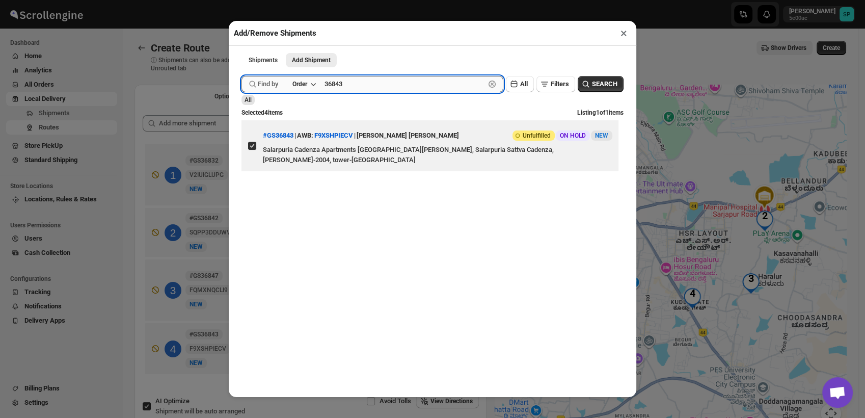
click at [349, 88] on input "36843" at bounding box center [404, 84] width 160 height 16
paste input "36839"
click at [338, 89] on input "3684336839" at bounding box center [404, 84] width 160 height 16
paste input "text"
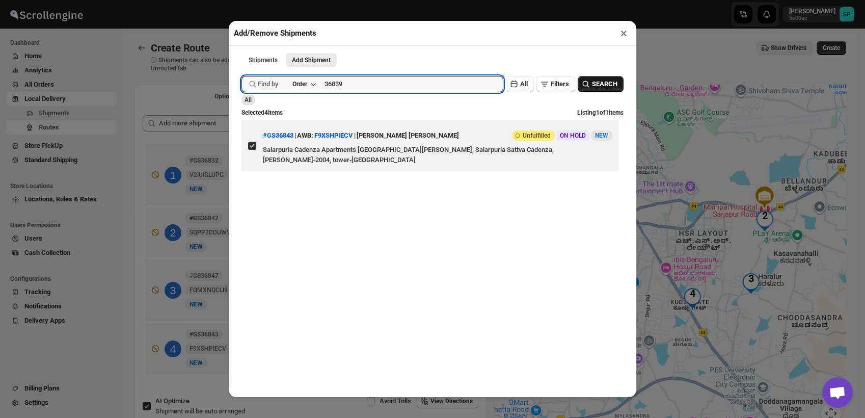
click at [600, 92] on button "SEARCH" at bounding box center [600, 84] width 46 height 16
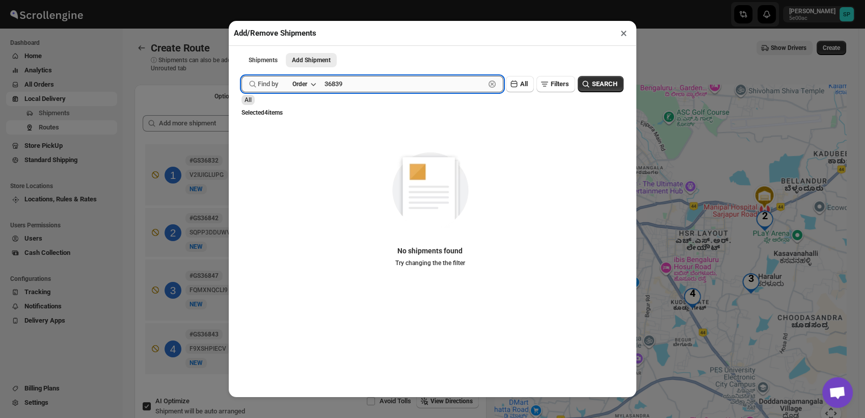
click at [333, 88] on input "36839" at bounding box center [404, 84] width 160 height 16
click at [335, 88] on input "36839" at bounding box center [404, 84] width 160 height 16
paste input "text"
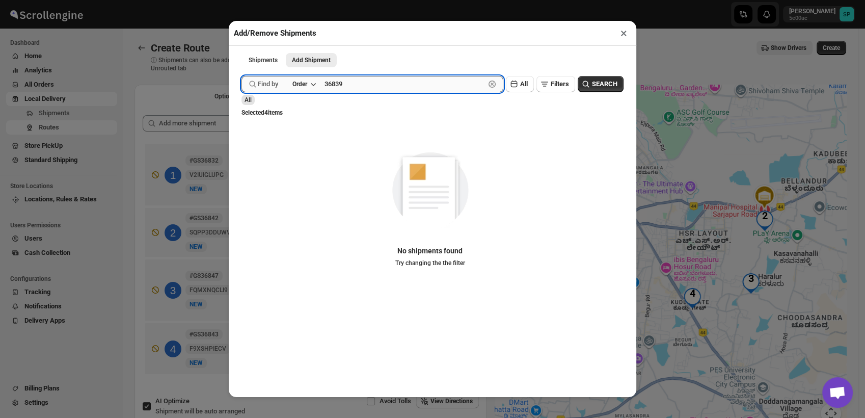
click at [389, 87] on input "36839" at bounding box center [404, 84] width 160 height 16
type input "36839"
click at [581, 83] on icon "button" at bounding box center [586, 84] width 10 height 10
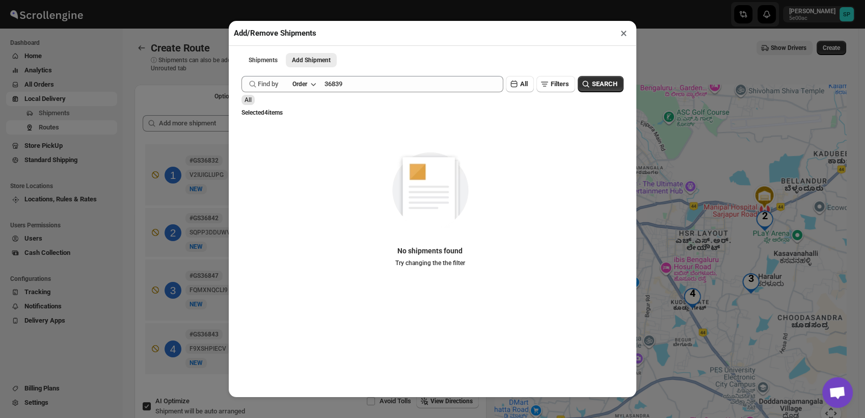
click at [623, 35] on button "×" at bounding box center [623, 33] width 15 height 14
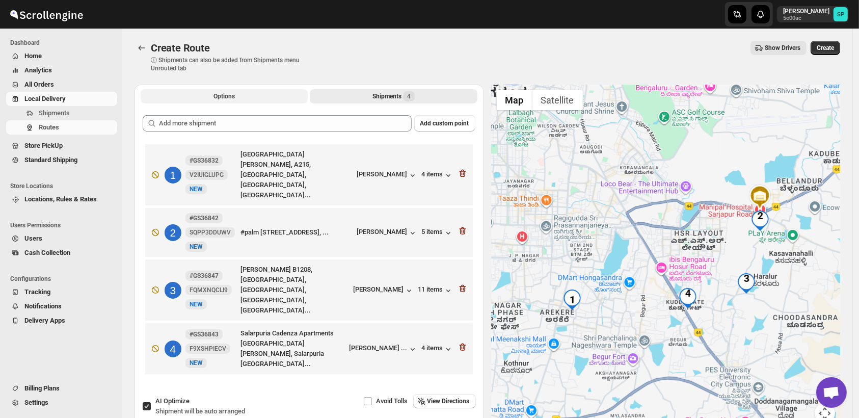
click at [268, 97] on button "Options" at bounding box center [224, 96] width 167 height 14
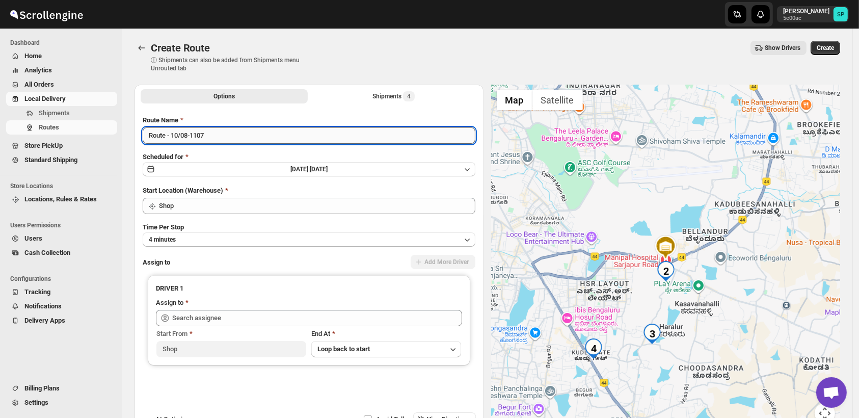
click at [232, 136] on input "Route - 10/08-1107" at bounding box center [309, 135] width 333 height 16
type input "Route - 10/08-1107+Iz send it"
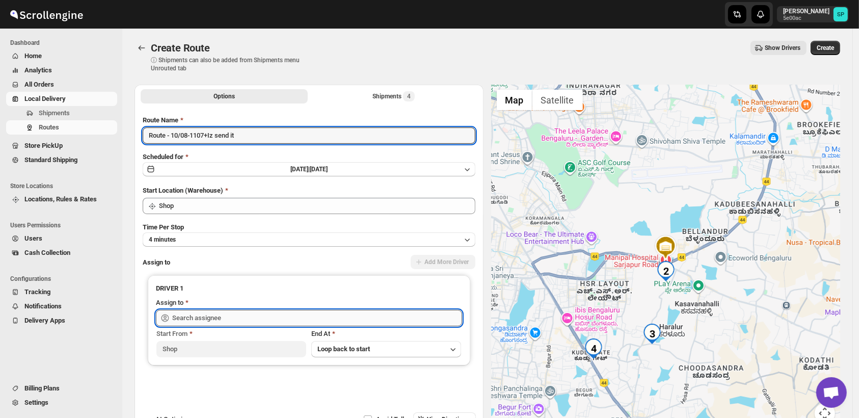
click at [321, 318] on input "text" at bounding box center [317, 318] width 290 height 16
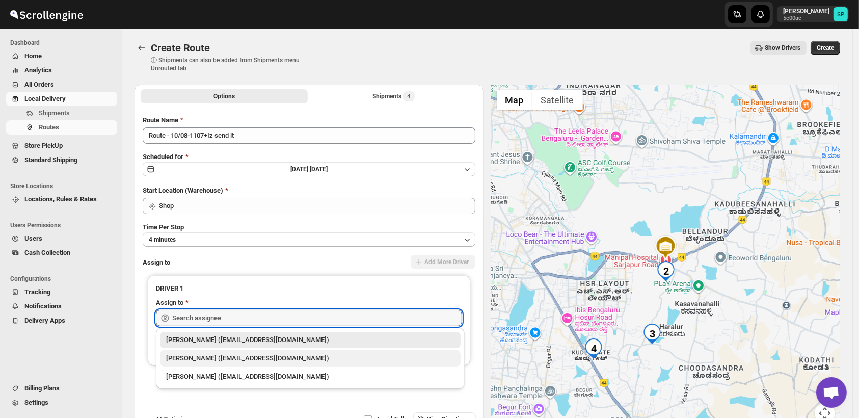
click at [293, 364] on div "[PERSON_NAME] ([EMAIL_ADDRESS][DOMAIN_NAME])" at bounding box center [310, 358] width 300 height 16
type input "[PERSON_NAME] ([EMAIL_ADDRESS][DOMAIN_NAME])"
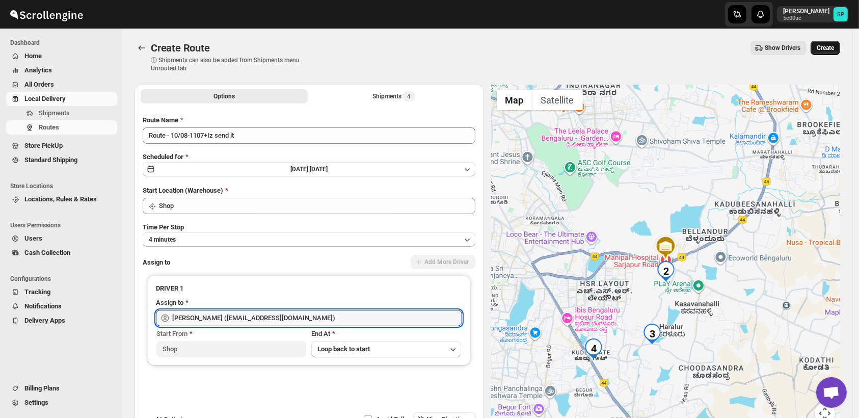
click at [832, 50] on span "Create" at bounding box center [824, 48] width 17 height 8
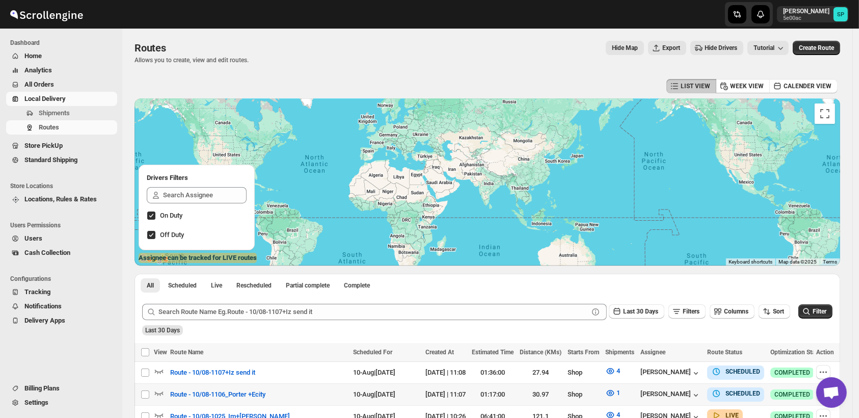
scroll to position [113, 0]
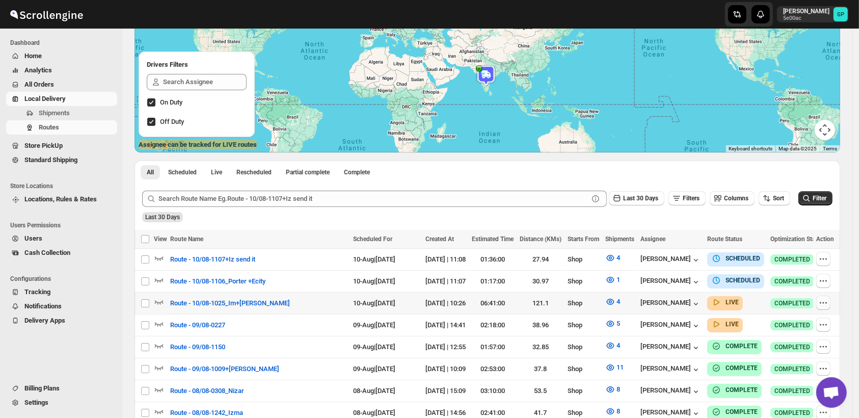
click at [826, 299] on icon "button" at bounding box center [823, 302] width 10 height 10
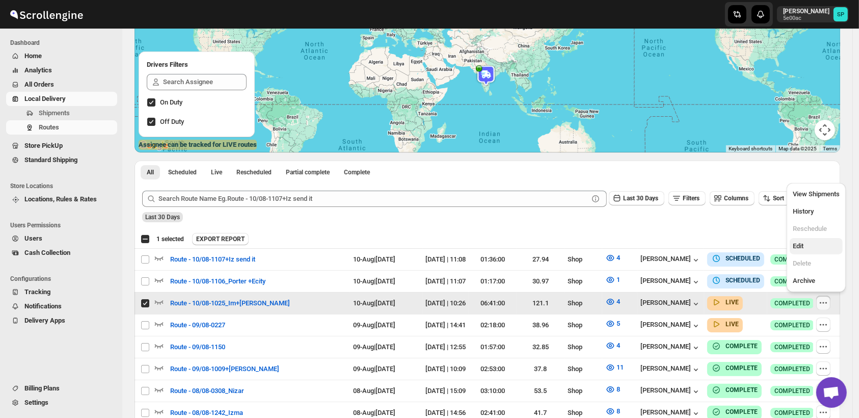
click at [816, 239] on button "Edit" at bounding box center [815, 246] width 53 height 16
checkbox input "false"
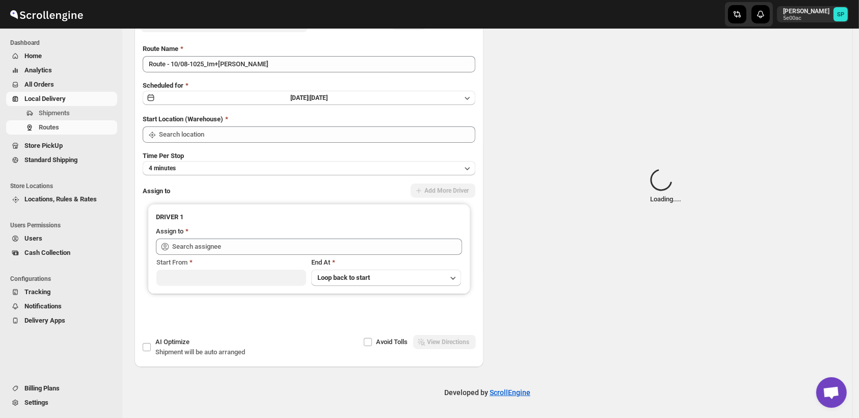
type input "Shop"
type input "[PERSON_NAME] ([EMAIL_ADDRESS][DOMAIN_NAME])"
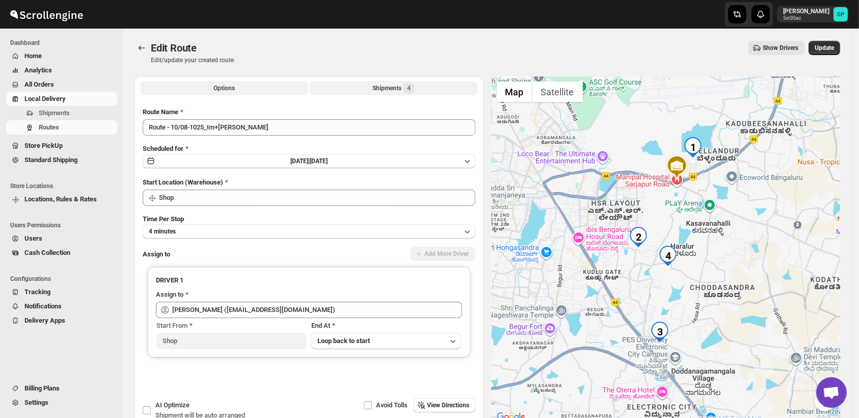
click at [422, 88] on button "Shipments 4" at bounding box center [393, 88] width 167 height 14
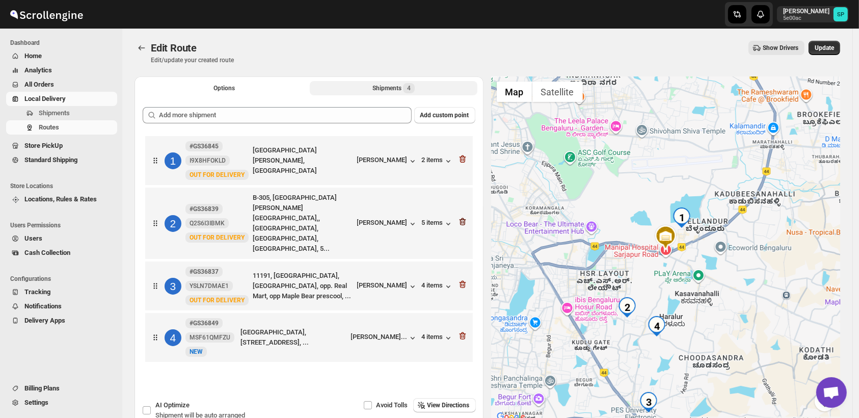
click at [464, 216] on icon "button" at bounding box center [462, 221] width 10 height 10
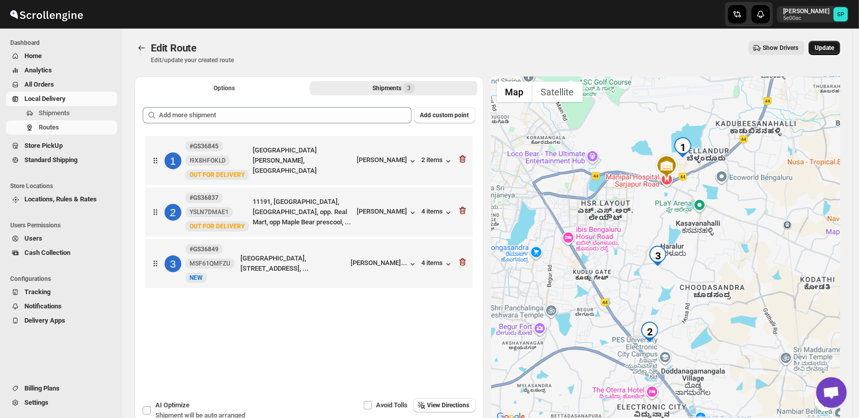
click at [834, 51] on span "Update" at bounding box center [823, 48] width 19 height 8
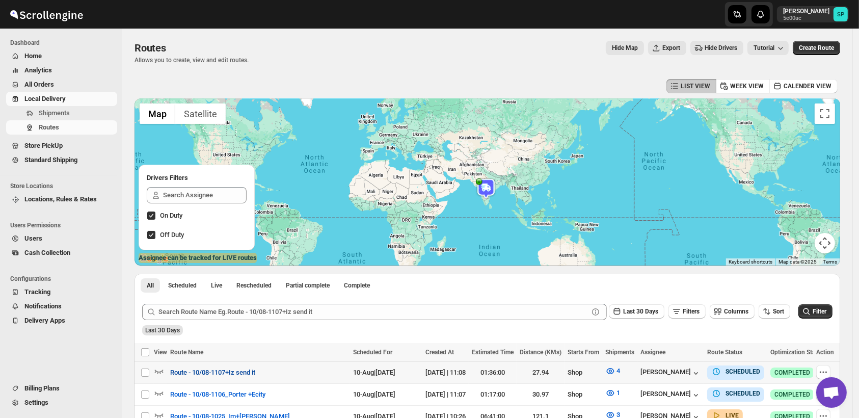
click at [221, 373] on span "Route - 10/08-1107+Iz send it" at bounding box center [212, 372] width 85 height 10
click at [827, 373] on icon "button" at bounding box center [823, 372] width 10 height 10
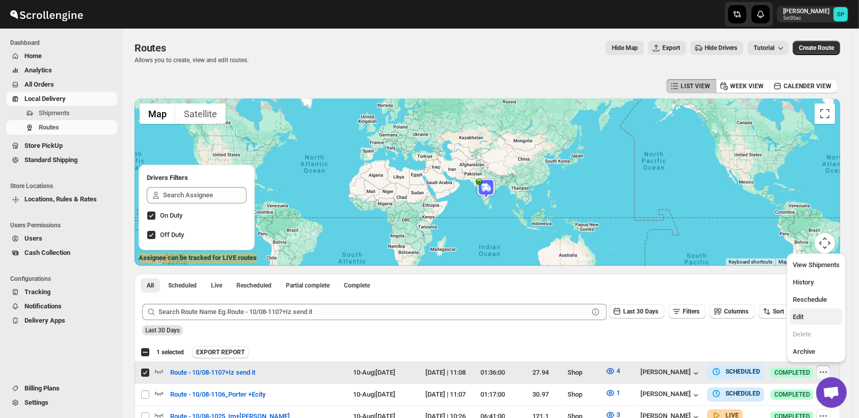
click at [819, 316] on span "Edit" at bounding box center [815, 317] width 47 height 10
checkbox input "false"
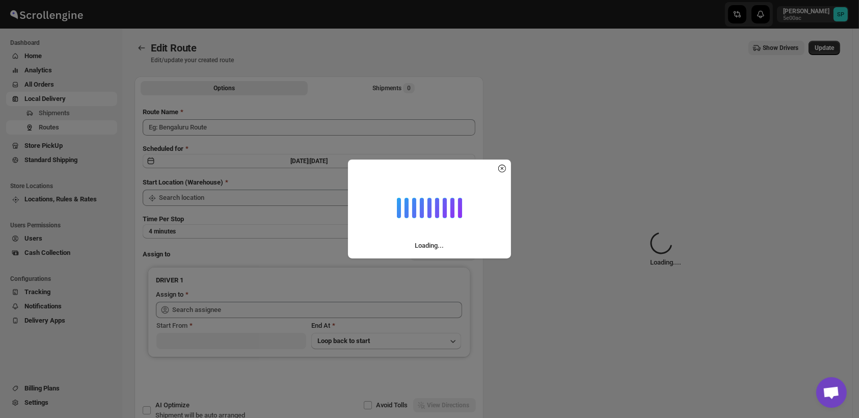
type input "Route - 10/08-1107+Iz send it"
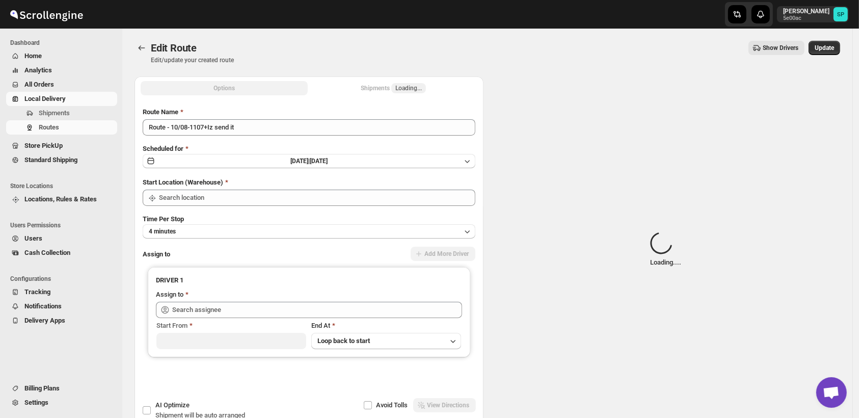
click at [371, 89] on div "Shipments Loading..." at bounding box center [393, 88] width 65 height 10
type input "Shop"
type input "[PERSON_NAME] ([EMAIL_ADDRESS][DOMAIN_NAME])"
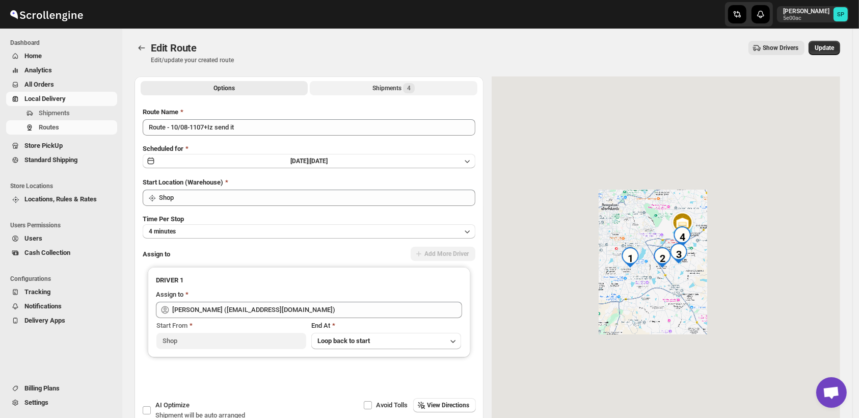
click at [376, 90] on div "Shipments 4" at bounding box center [393, 88] width 42 height 10
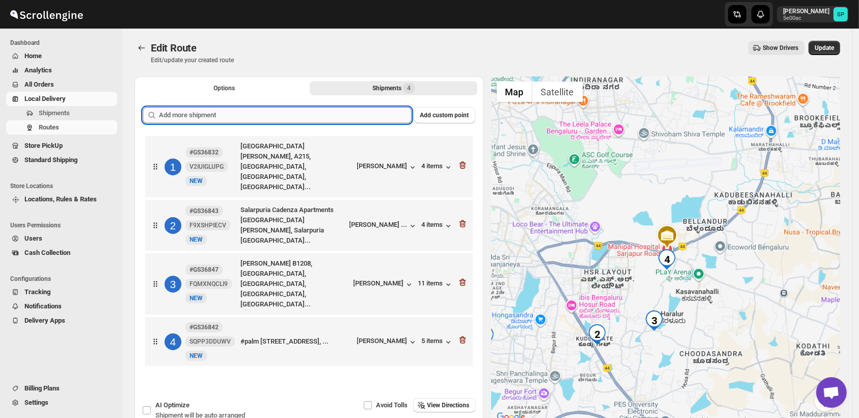
click at [327, 112] on input "text" at bounding box center [285, 115] width 253 height 16
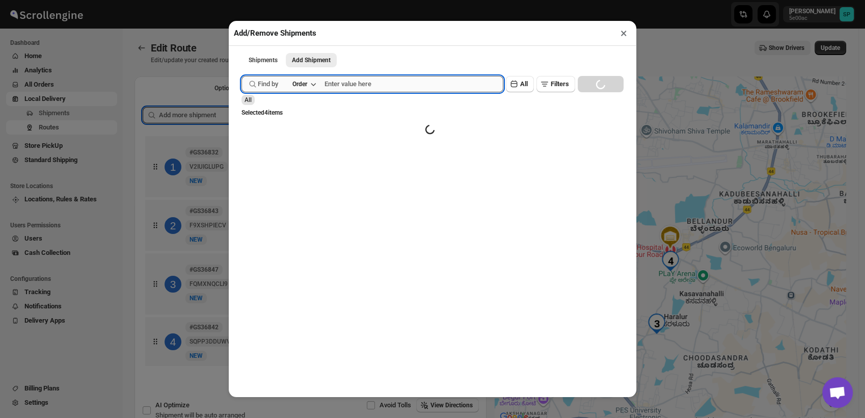
click at [401, 82] on input "text" at bounding box center [413, 84] width 179 height 16
paste input "36839"
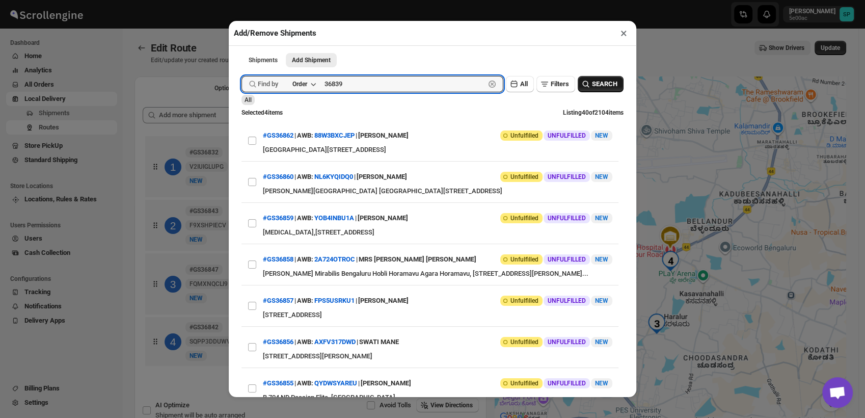
type input "36839"
click at [582, 88] on icon "button" at bounding box center [586, 84] width 10 height 10
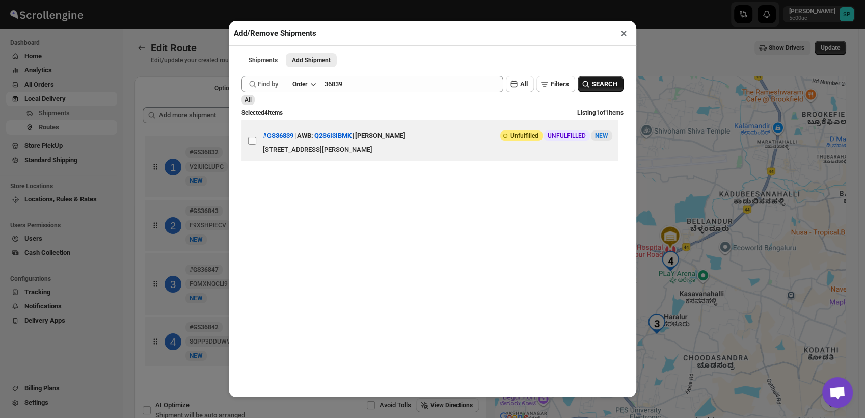
click at [251, 145] on input "View details for 6896a80ef7cd3703b5a9543b" at bounding box center [252, 140] width 8 height 8
checkbox input "true"
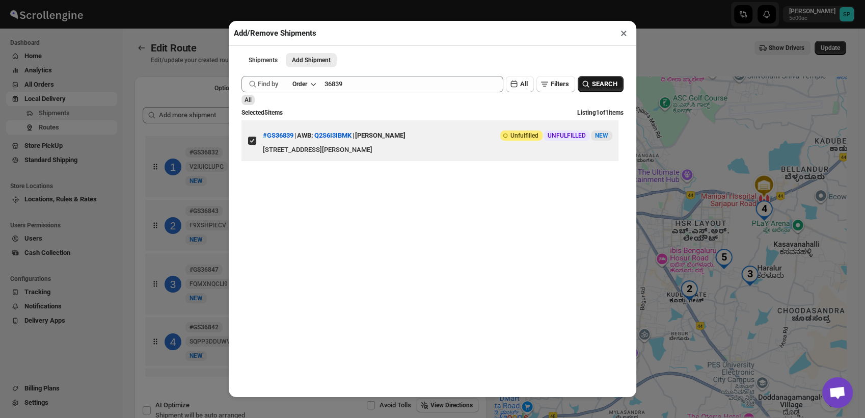
click at [622, 33] on button "×" at bounding box center [623, 33] width 15 height 14
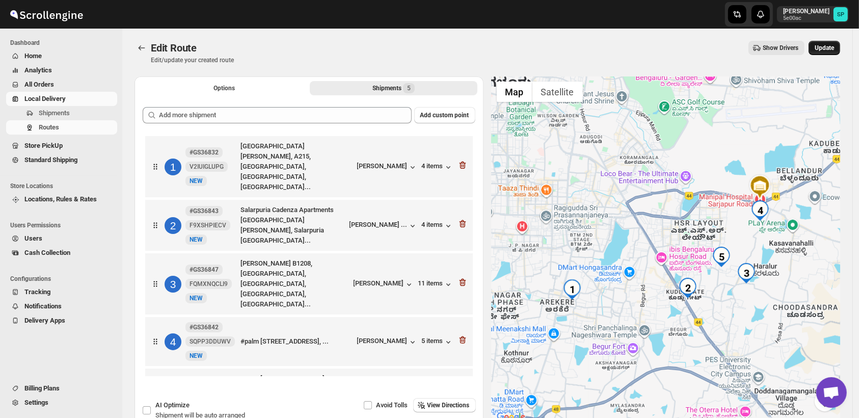
click at [822, 47] on span "Update" at bounding box center [823, 48] width 19 height 8
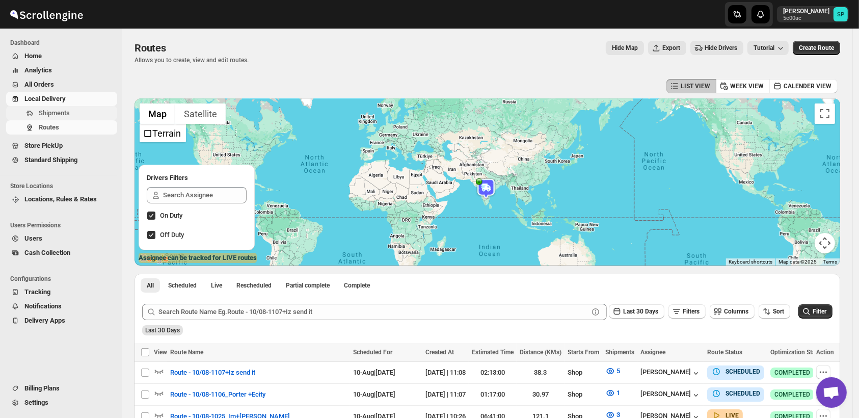
click at [37, 116] on button "Shipments" at bounding box center [61, 113] width 111 height 14
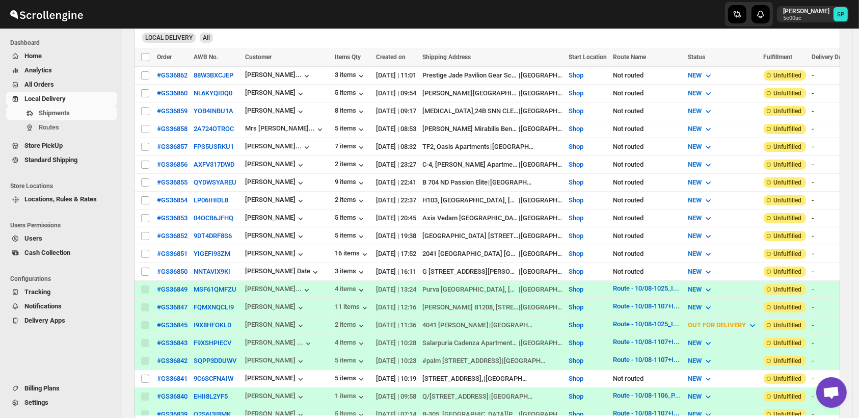
scroll to position [283, 0]
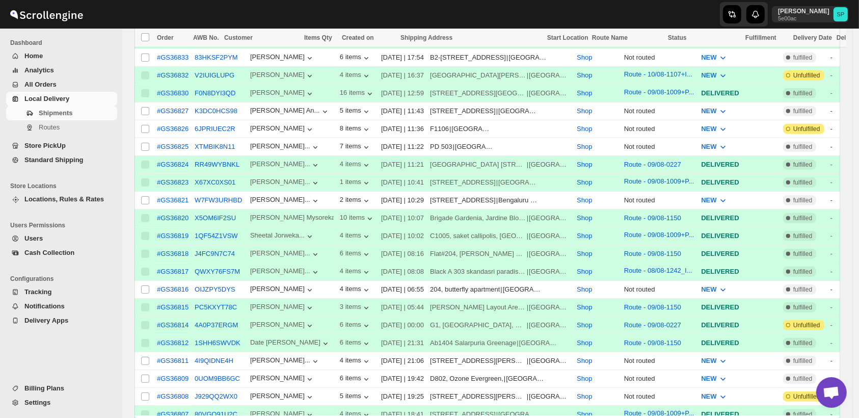
scroll to position [693, 0]
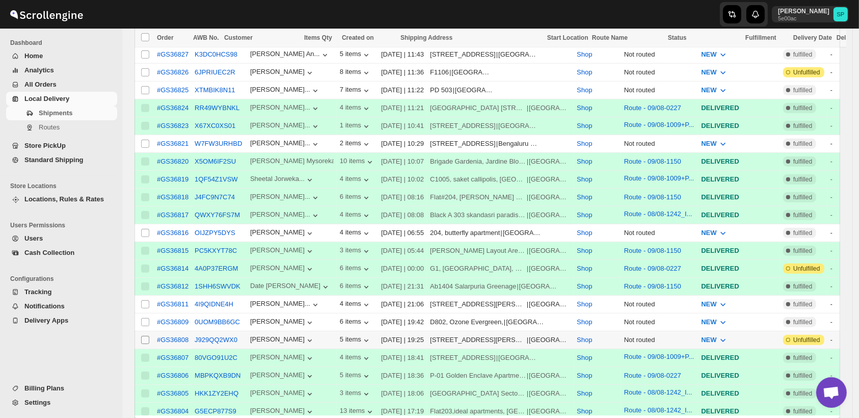
click at [143, 336] on input "Select shipment" at bounding box center [145, 340] width 8 height 8
checkbox input "true"
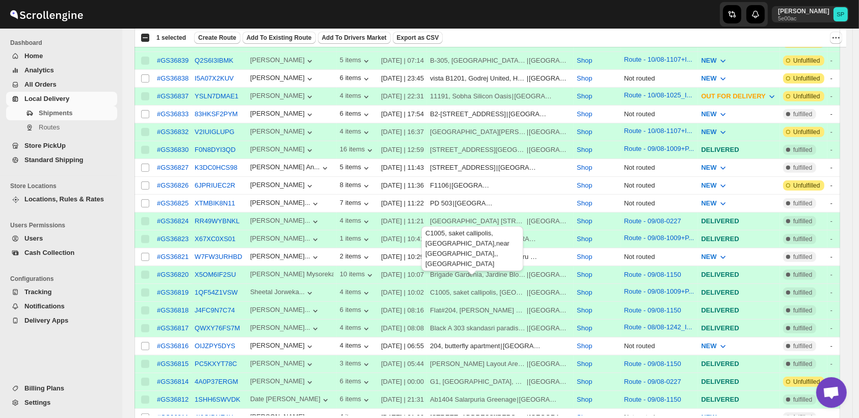
scroll to position [523, 0]
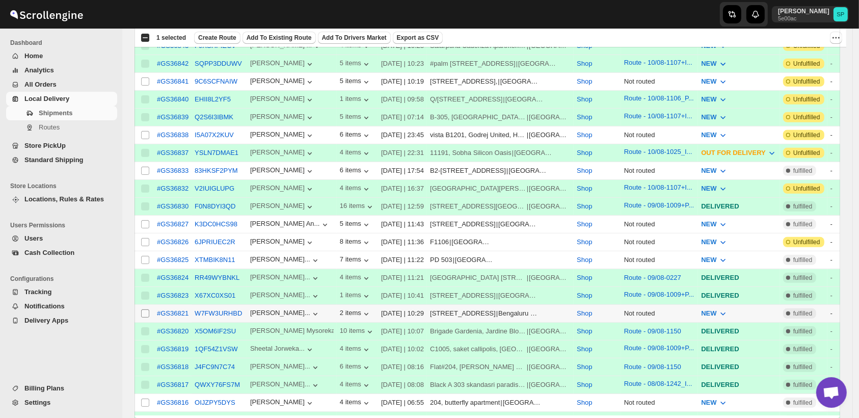
click at [143, 309] on input "Select shipment" at bounding box center [145, 313] width 8 height 8
checkbox input "true"
click at [145, 238] on input "Select shipment" at bounding box center [145, 242] width 8 height 8
checkbox input "true"
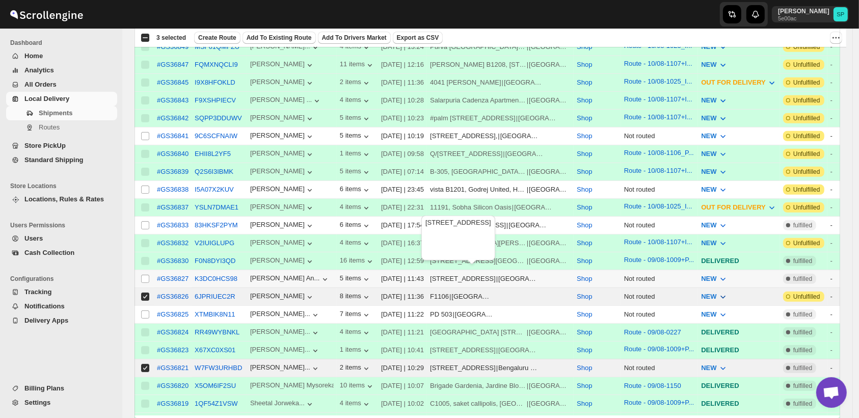
scroll to position [410, 0]
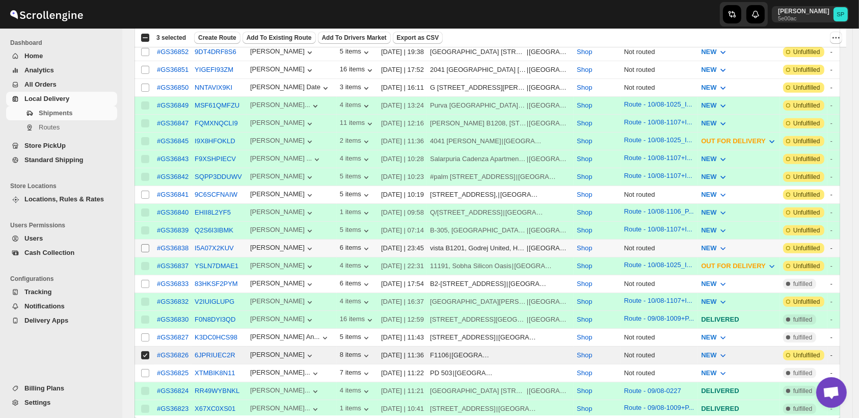
click at [143, 244] on input "Select shipment" at bounding box center [145, 248] width 8 height 8
checkbox input "true"
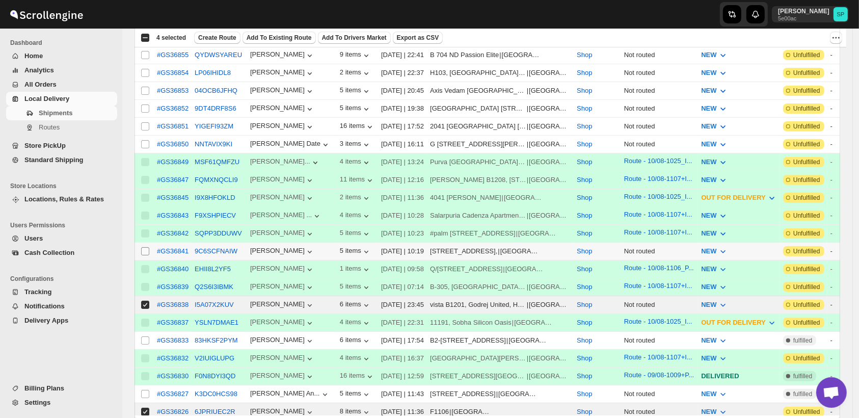
click at [146, 247] on input "Select shipment" at bounding box center [145, 251] width 8 height 8
checkbox input "true"
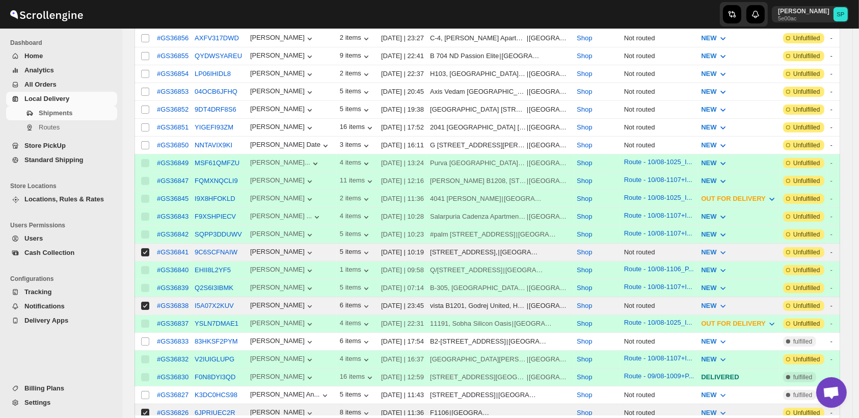
scroll to position [183, 0]
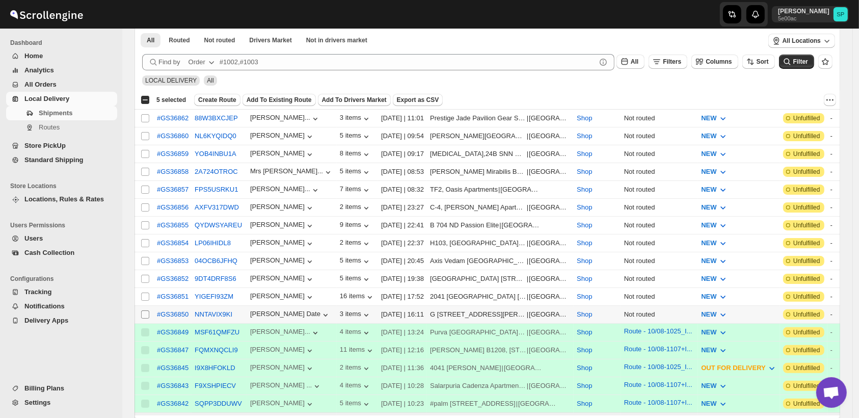
click at [143, 310] on span at bounding box center [145, 314] width 9 height 9
click at [143, 310] on input "Select shipment" at bounding box center [145, 314] width 8 height 8
checkbox input "false"
click at [143, 292] on input "Select shipment" at bounding box center [145, 296] width 8 height 8
checkbox input "true"
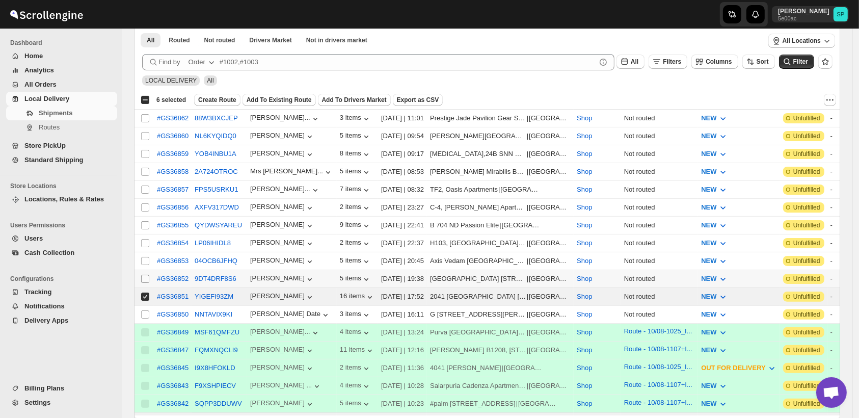
click at [145, 274] on input "Select shipment" at bounding box center [145, 278] width 8 height 8
checkbox input "true"
click at [145, 310] on input "Select shipment" at bounding box center [145, 314] width 8 height 8
checkbox input "true"
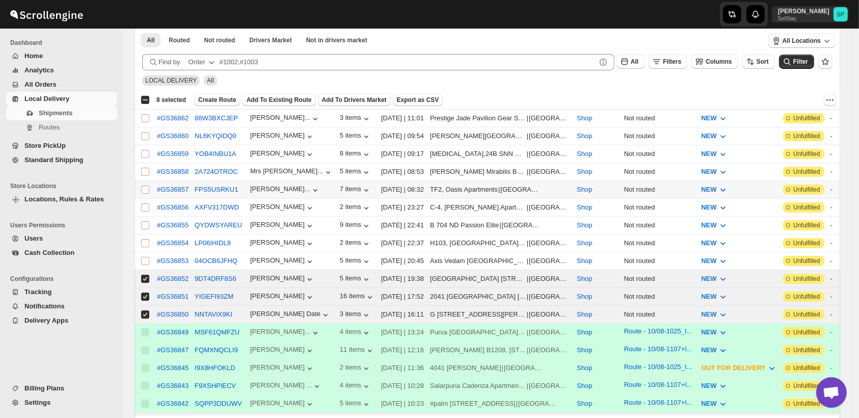
scroll to position [14, 0]
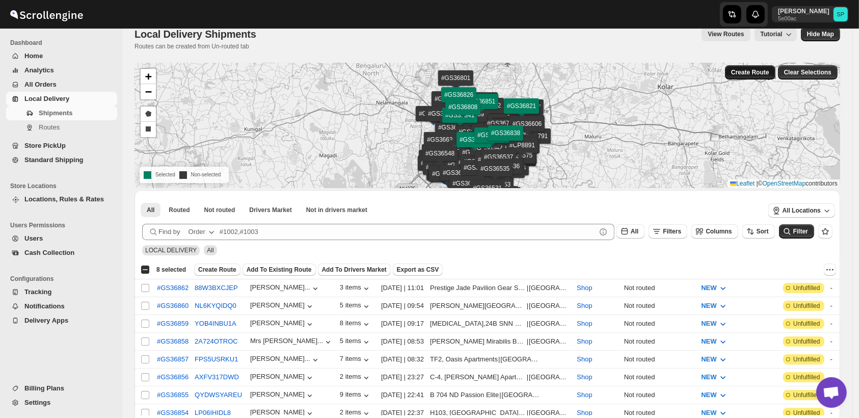
click at [768, 72] on span "Create Route" at bounding box center [750, 72] width 38 height 8
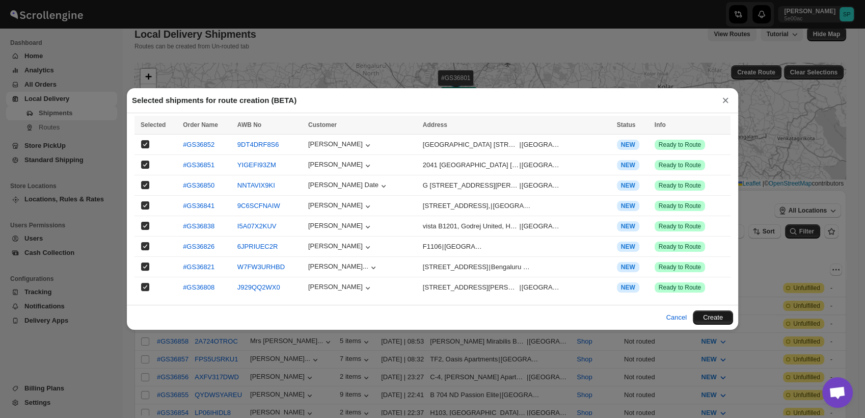
click at [709, 315] on button "Create" at bounding box center [713, 317] width 40 height 14
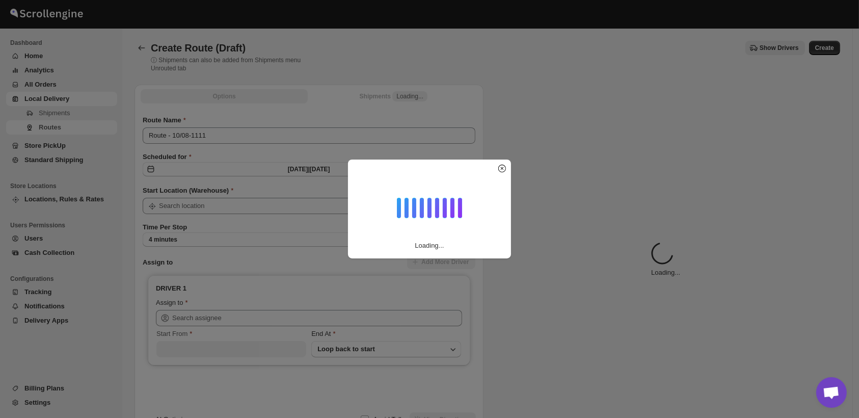
type input "Shop"
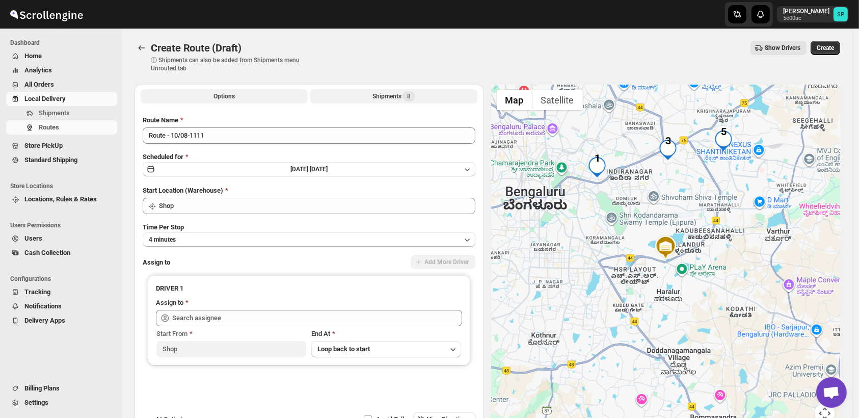
click at [385, 98] on div "Shipments 8" at bounding box center [393, 96] width 42 height 10
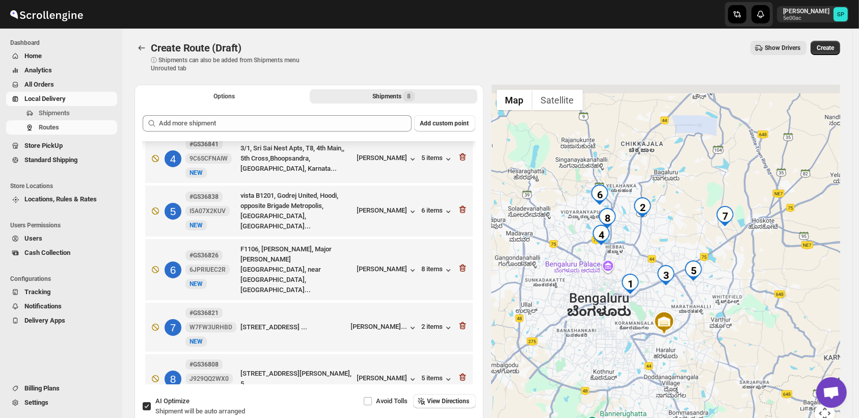
drag, startPoint x: 625, startPoint y: 287, endPoint x: 604, endPoint y: 350, distance: 67.0
click at [604, 350] on div at bounding box center [665, 260] width 349 height 351
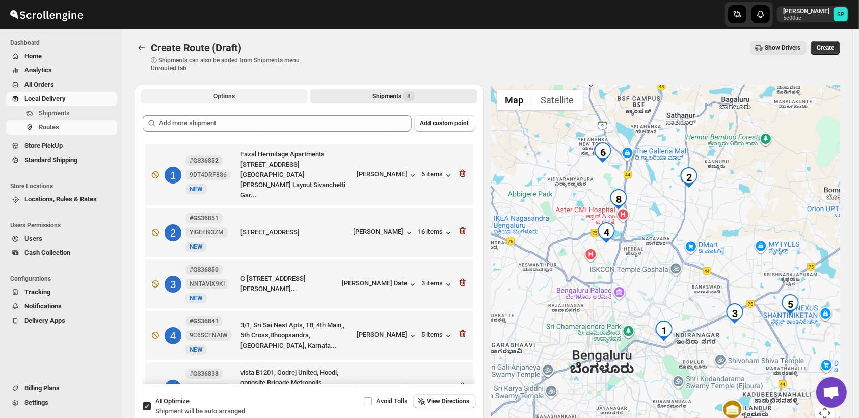
click at [257, 93] on button "Options" at bounding box center [224, 96] width 167 height 14
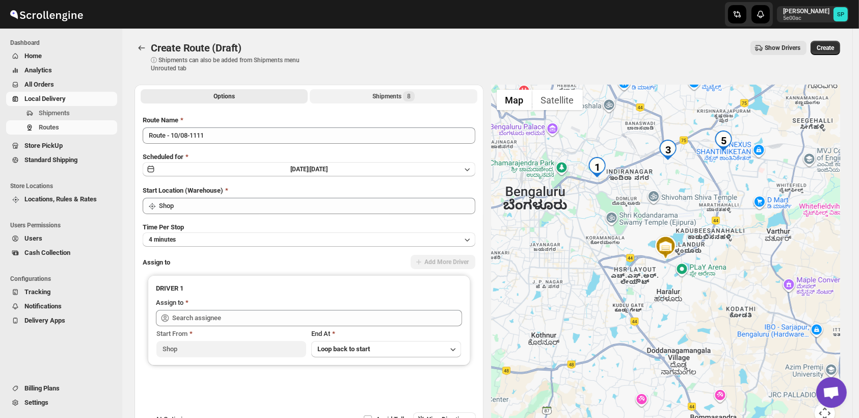
click at [380, 102] on button "Shipments 8" at bounding box center [393, 96] width 167 height 14
